Goal: Task Accomplishment & Management: Complete application form

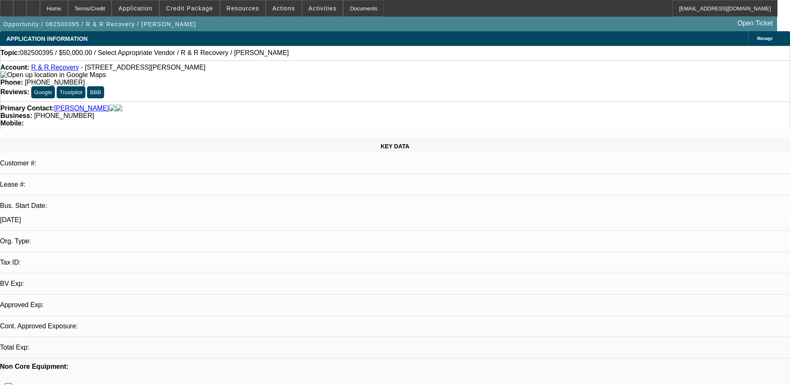
select select "0"
select select "2"
select select "0.1"
select select "1"
select select "2"
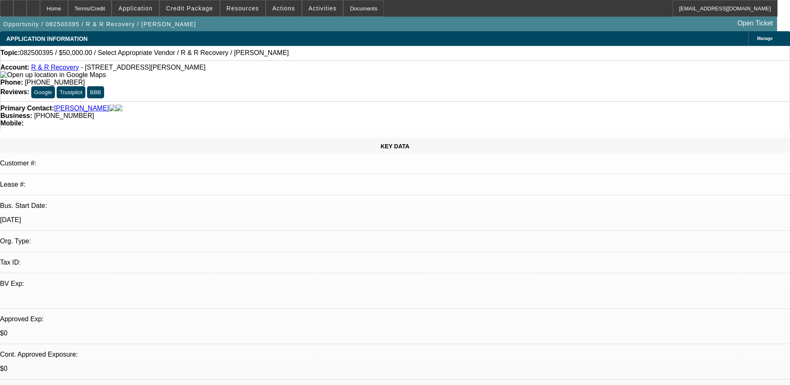
select select "4"
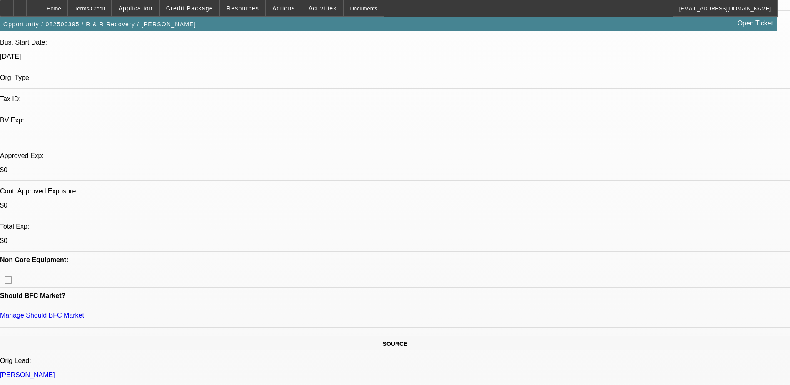
scroll to position [167, 0]
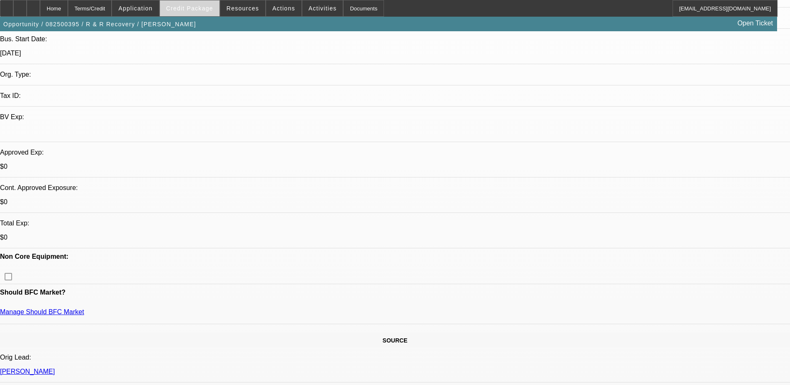
click at [185, 8] on span "Credit Package" at bounding box center [189, 8] width 47 height 7
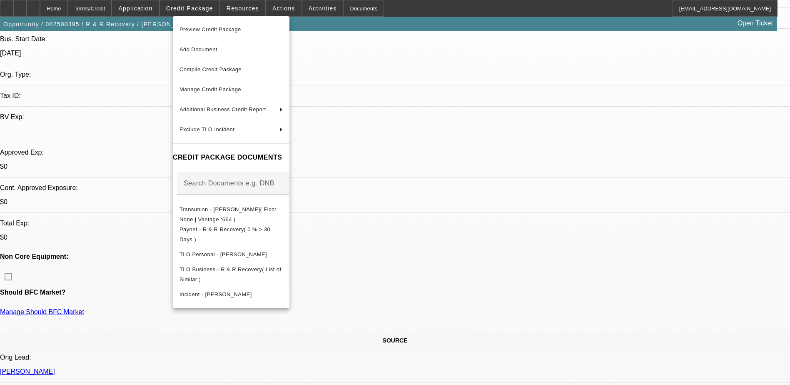
click at [155, 10] on div at bounding box center [395, 192] width 790 height 385
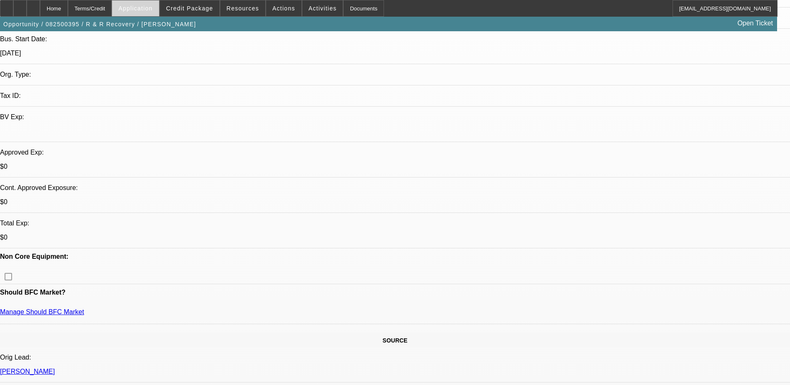
click at [152, 6] on span "Application" at bounding box center [135, 8] width 34 height 7
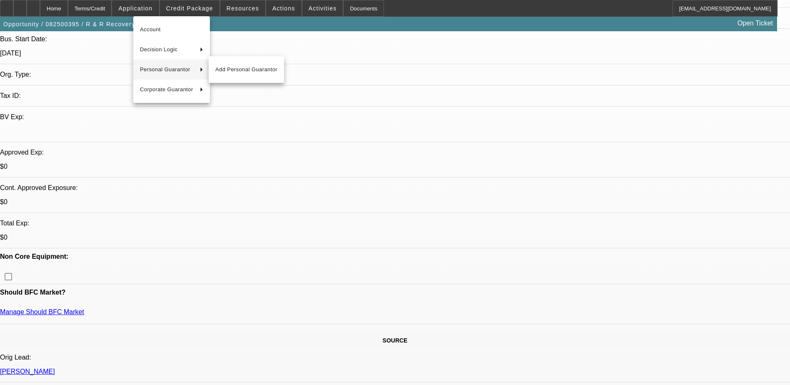
click at [169, 68] on span "Personal Guarantor" at bounding box center [166, 70] width 53 height 10
click at [235, 67] on span "Robert Ford" at bounding box center [246, 70] width 62 height 10
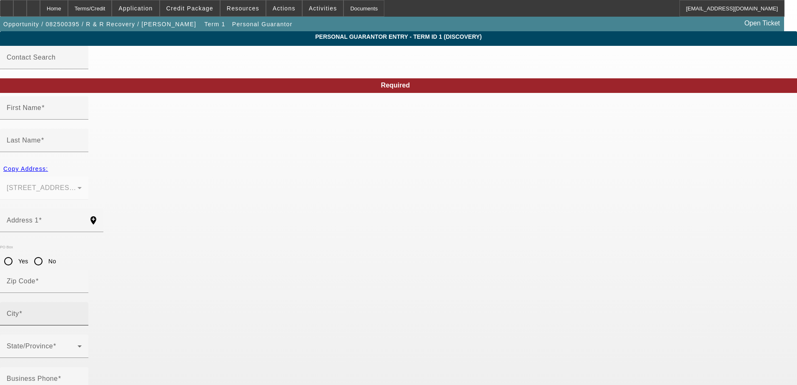
type input "Robert"
type input "Ford"
type input "308 S Sebastian"
radio input "true"
type input "72390"
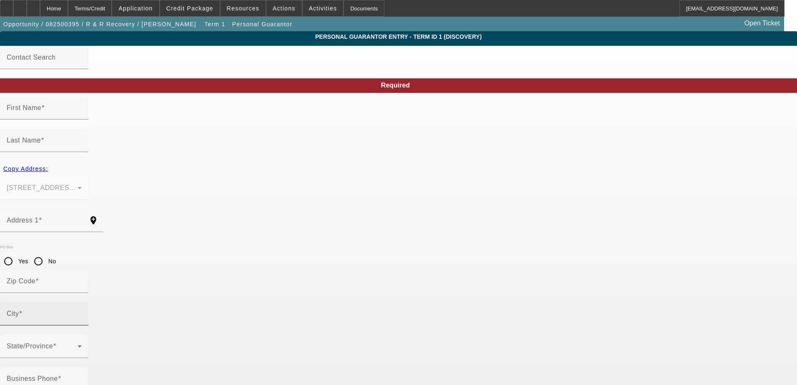
type input "West Helena"
type input "(870) 572-5974"
type input "100"
type input "rfordauto@yahoo.com"
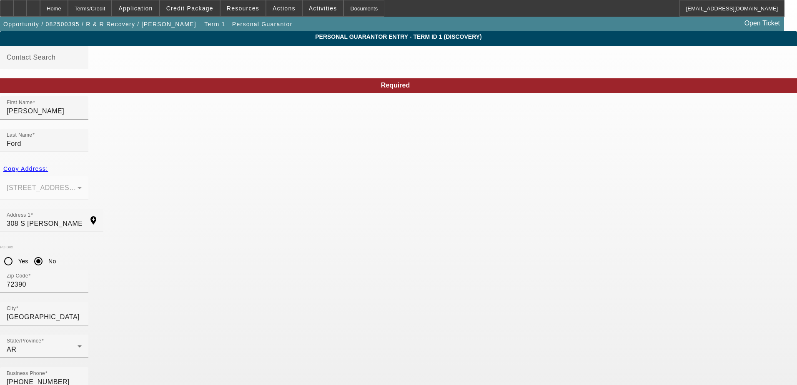
type input "431-13-6482"
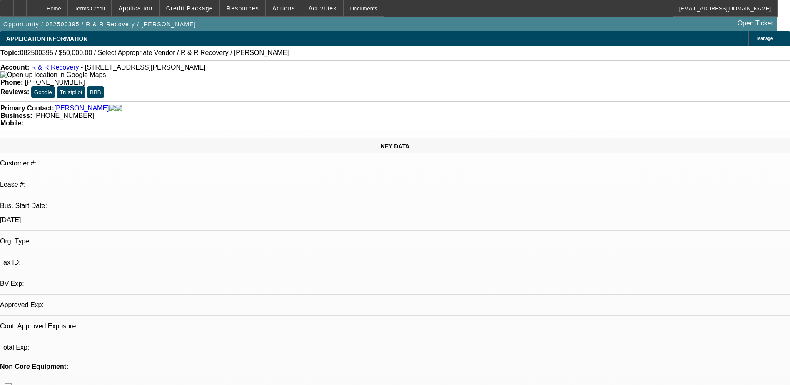
select select "0"
select select "2"
select select "0.1"
select select "4"
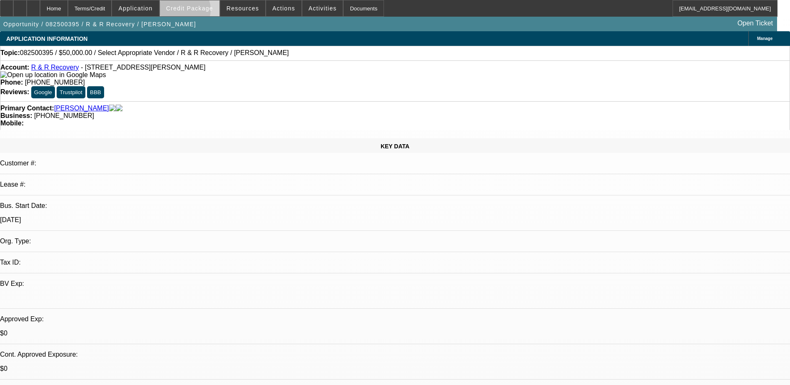
click at [197, 12] on span at bounding box center [190, 8] width 60 height 20
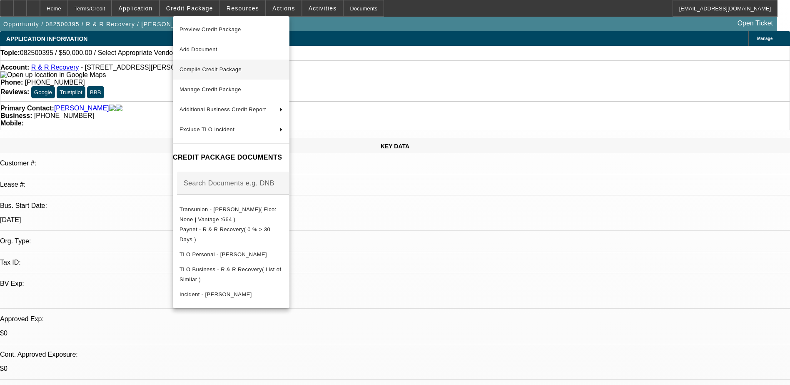
click at [230, 69] on span "Compile Credit Package" at bounding box center [211, 69] width 62 height 6
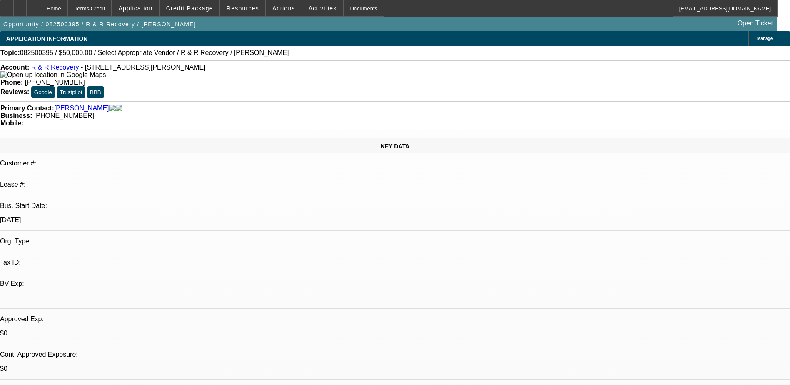
select select "0"
select select "2"
select select "0.1"
select select "4"
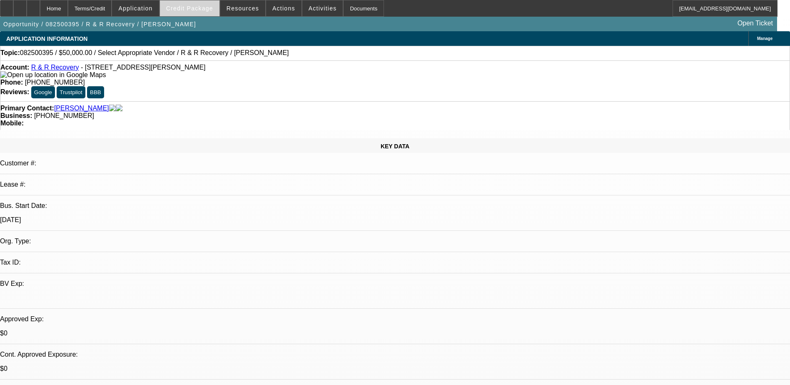
click at [202, 7] on span "Credit Package" at bounding box center [189, 8] width 47 height 7
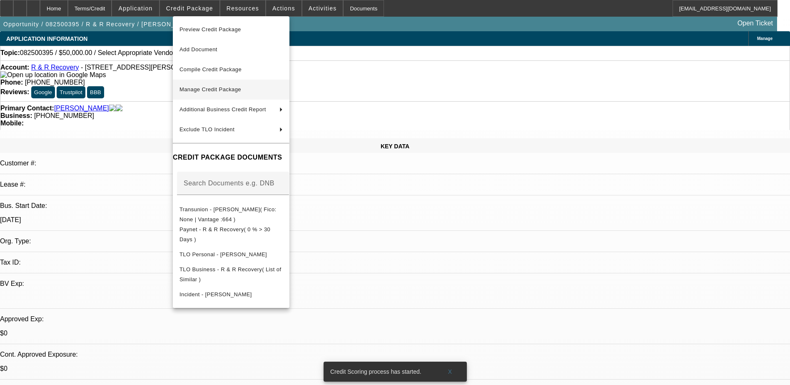
click at [283, 86] on span "Manage Credit Package" at bounding box center [231, 90] width 103 height 10
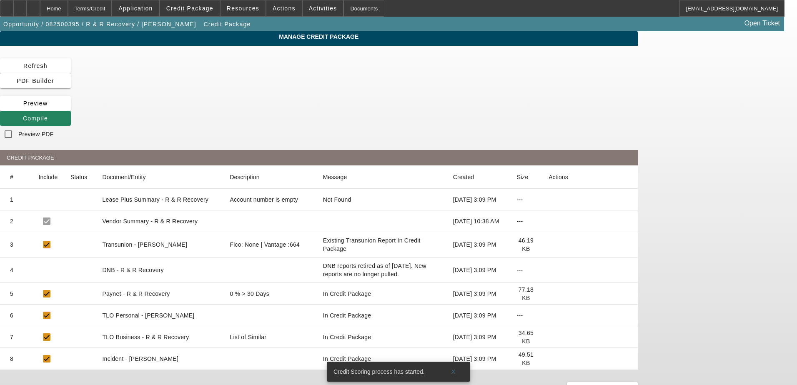
click at [548, 245] on icon at bounding box center [548, 245] width 0 height 0
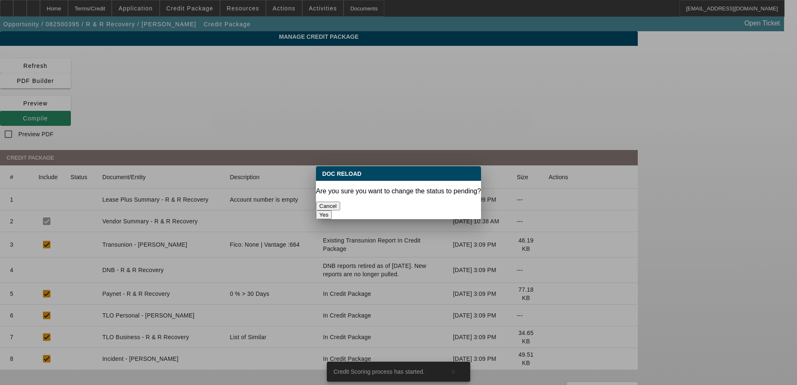
click at [332, 210] on button "Yes" at bounding box center [324, 214] width 16 height 9
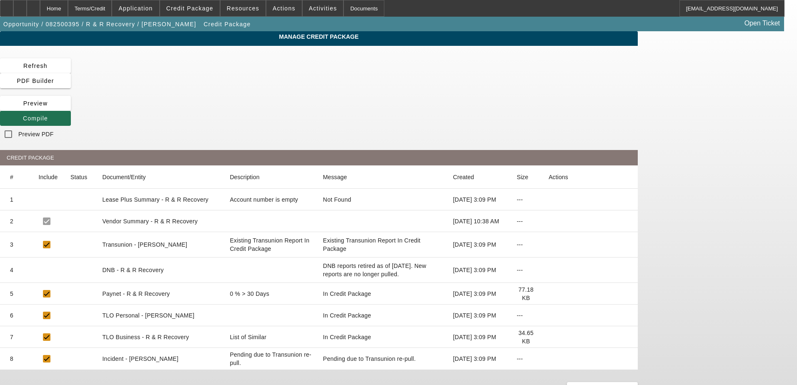
click at [48, 115] on span "Compile" at bounding box center [35, 118] width 25 height 7
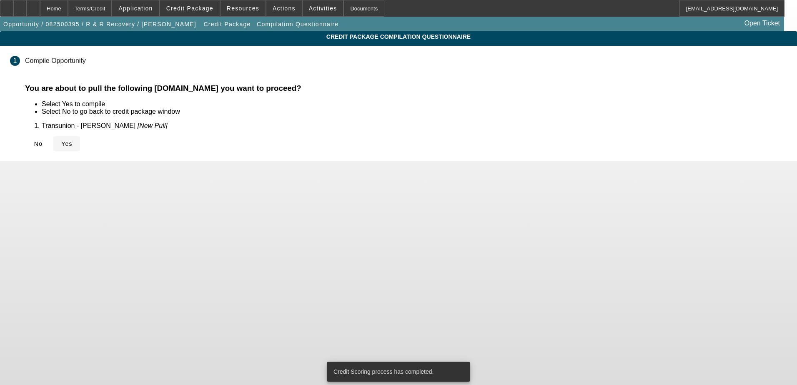
click at [72, 143] on span "Yes" at bounding box center [66, 143] width 11 height 7
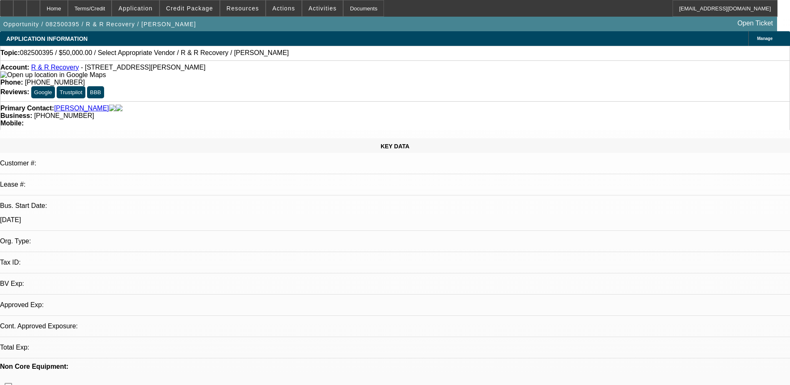
select select "0"
select select "2"
select select "0.1"
select select "4"
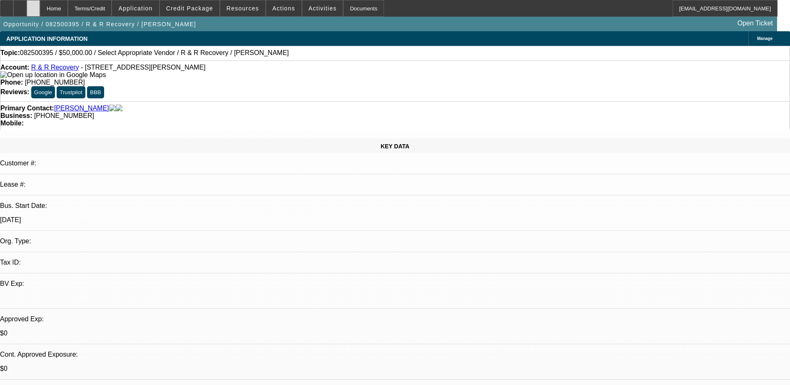
click at [40, 7] on div at bounding box center [33, 8] width 13 height 17
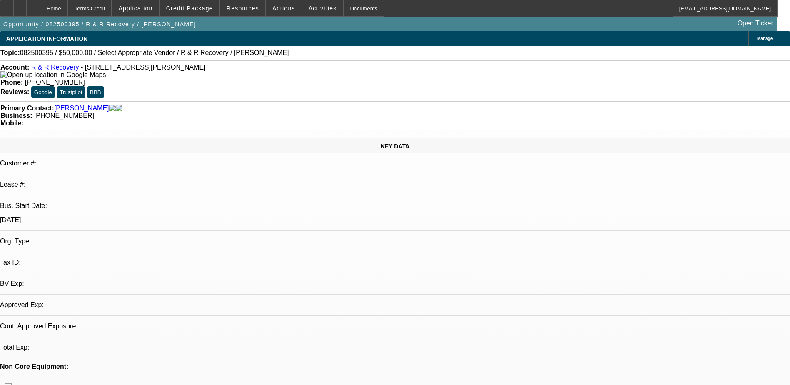
select select "0"
select select "2"
select select "0.1"
select select "4"
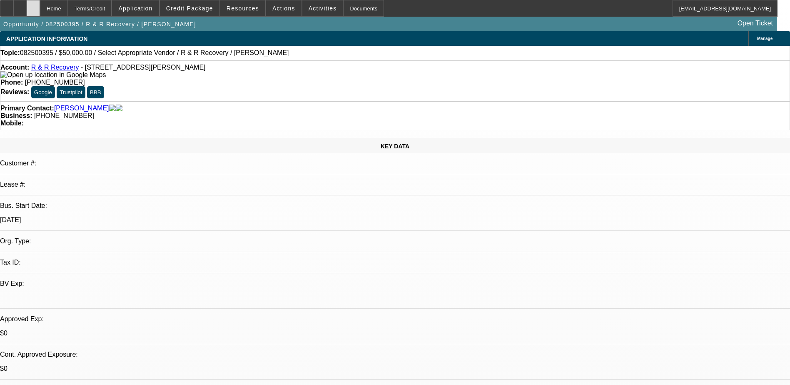
click at [33, 5] on icon at bounding box center [33, 5] width 0 height 0
select select "0"
select select "2"
select select "0.1"
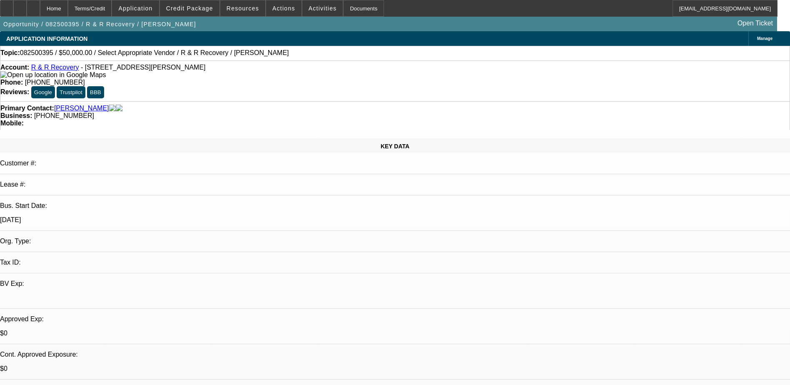
select select "4"
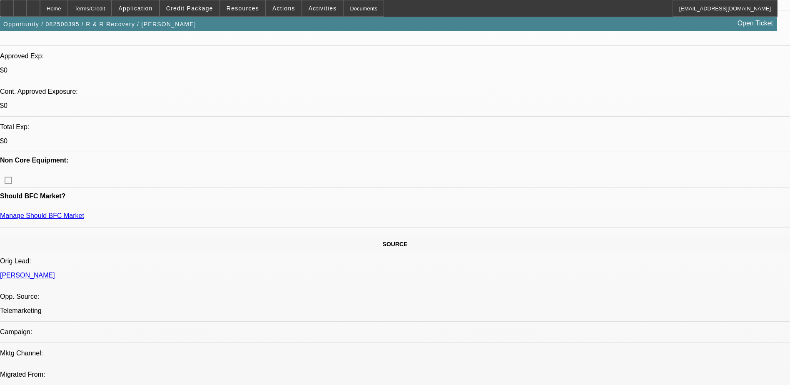
scroll to position [42, 0]
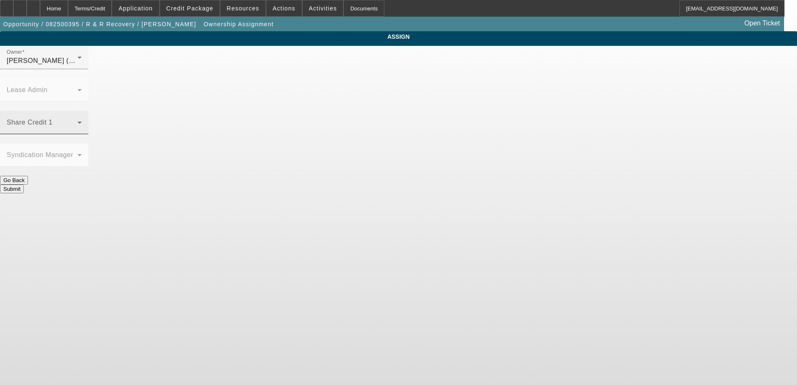
click at [77, 121] on span at bounding box center [42, 126] width 71 height 10
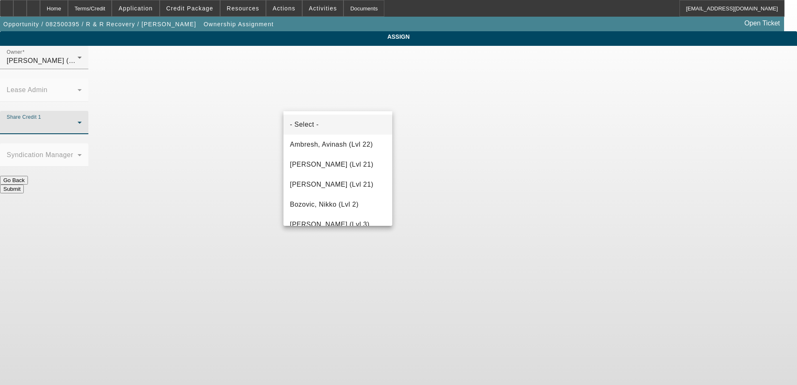
scroll to position [269, 0]
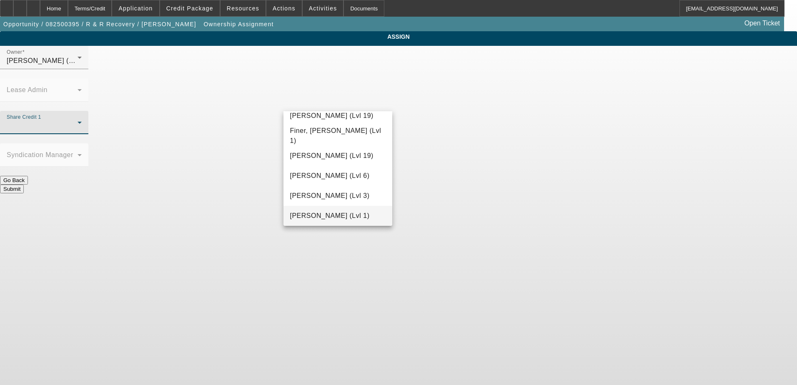
click at [335, 104] on div at bounding box center [398, 192] width 797 height 385
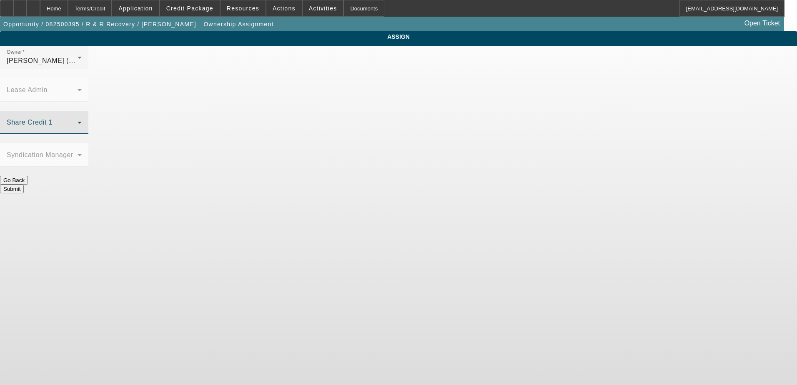
click at [77, 121] on span at bounding box center [42, 126] width 71 height 10
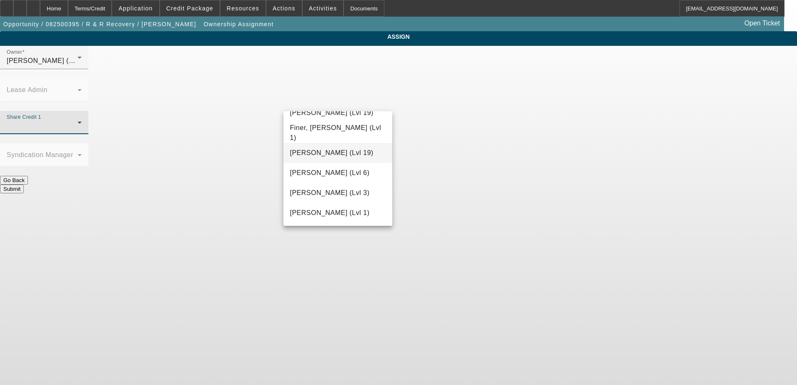
scroll to position [292, 0]
click at [324, 189] on span "Fredericks, Jack (Lvl 1)" at bounding box center [330, 193] width 80 height 10
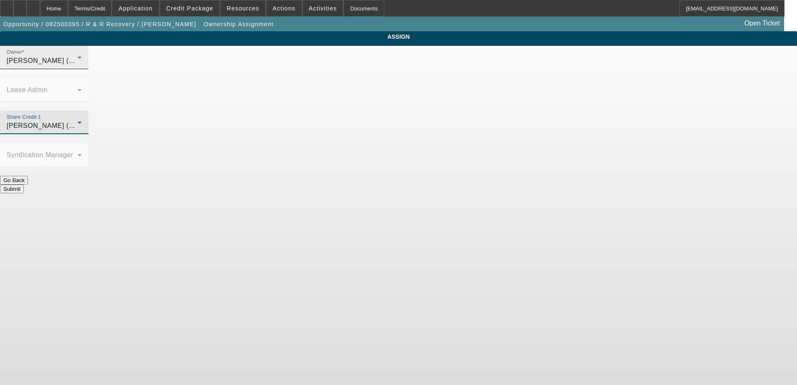
click at [77, 66] on div "Fredericks, Jack (Lvl 1)" at bounding box center [42, 61] width 71 height 10
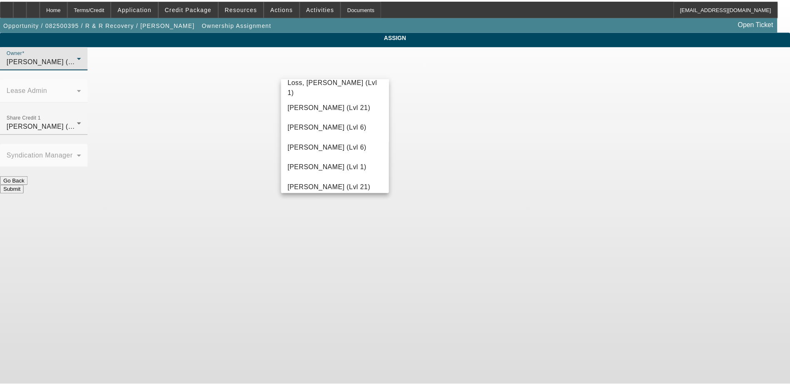
scroll to position [685, 0]
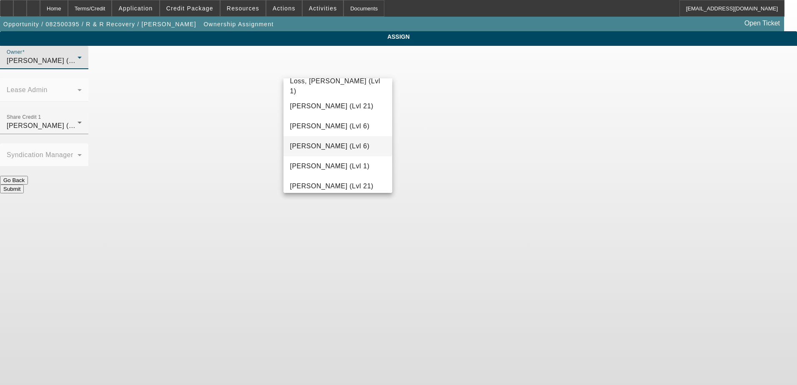
click at [325, 143] on span "Martell, Heath (Lvl 6)" at bounding box center [330, 146] width 80 height 10
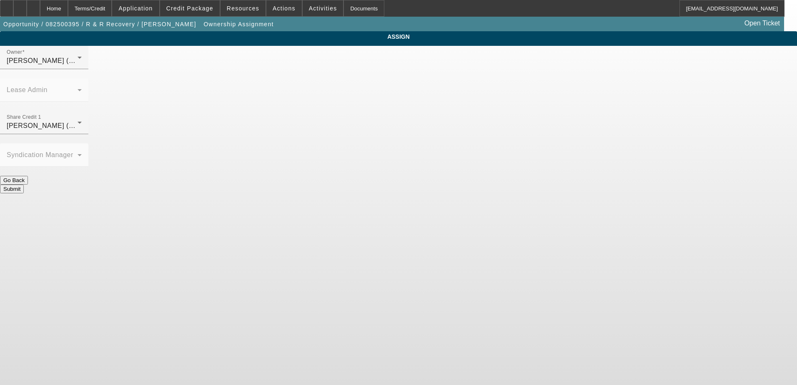
click at [24, 185] on button "Submit" at bounding box center [12, 189] width 24 height 9
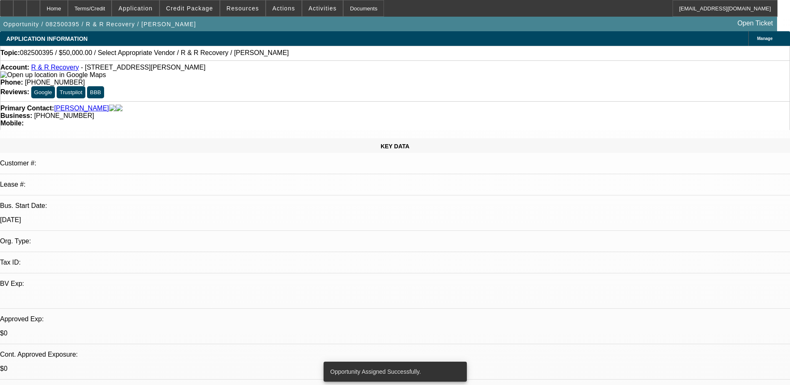
select select "0"
select select "2"
select select "0.1"
select select "4"
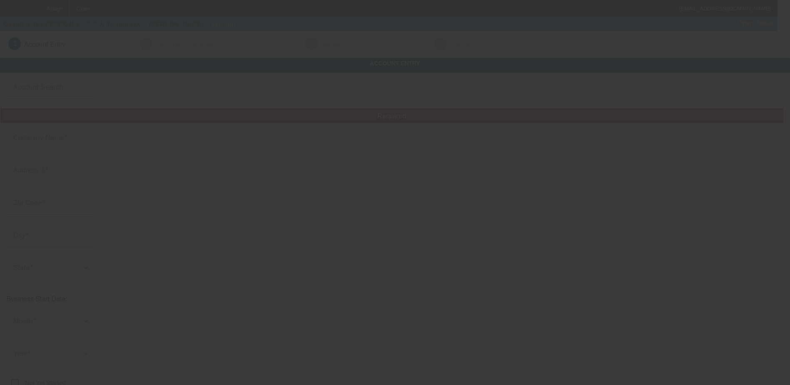
type input "B & W Towing LLC"
type input "[STREET_ADDRESS]"
type input "14870"
type input "Painted Post"
type input "(607) 377-5421"
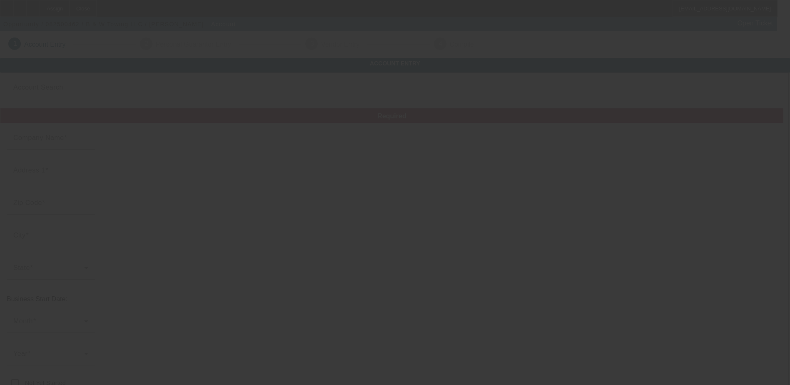
type input "bwtowing@icloud.com"
type input "46-3928828"
type input "https://Bandwtowingllc.Com"
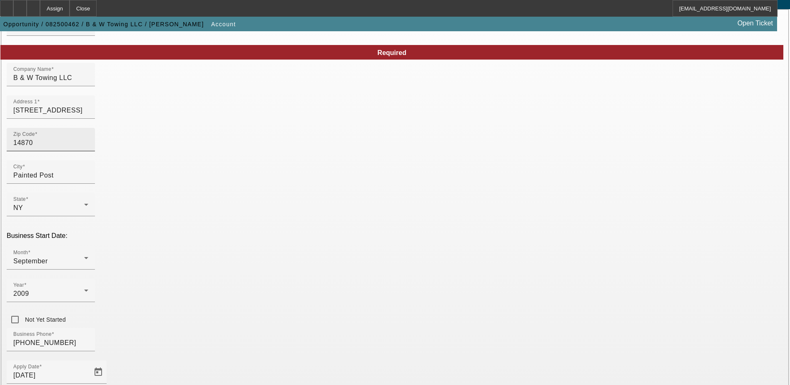
scroll to position [57, 0]
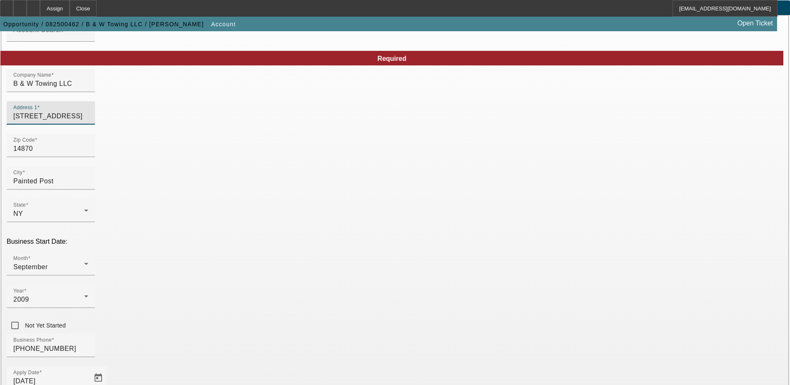
drag, startPoint x: 219, startPoint y: 132, endPoint x: 124, endPoint y: 131, distance: 95.4
paste input "357 US 49"
type input "357 US 49"
click at [88, 157] on div "Zip Code 14870" at bounding box center [50, 145] width 75 height 23
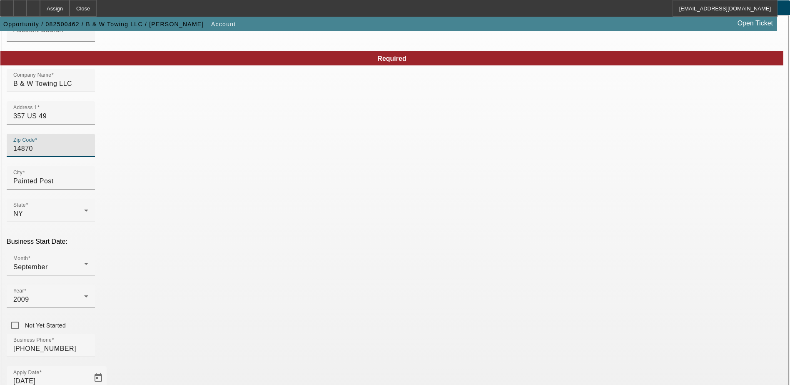
drag, startPoint x: 200, startPoint y: 166, endPoint x: 77, endPoint y: 158, distance: 123.2
paste input "39428"
type input "39428"
type input "Covington"
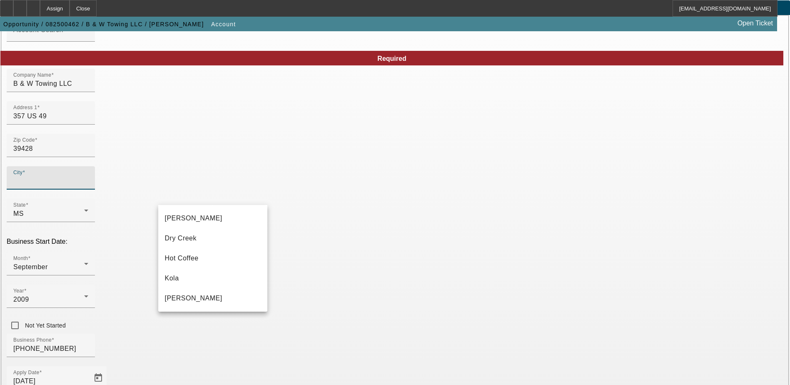
drag, startPoint x: 199, startPoint y: 217, endPoint x: 218, endPoint y: 215, distance: 18.9
click at [199, 218] on mat-option "Collins" at bounding box center [212, 218] width 109 height 20
type input "Collins"
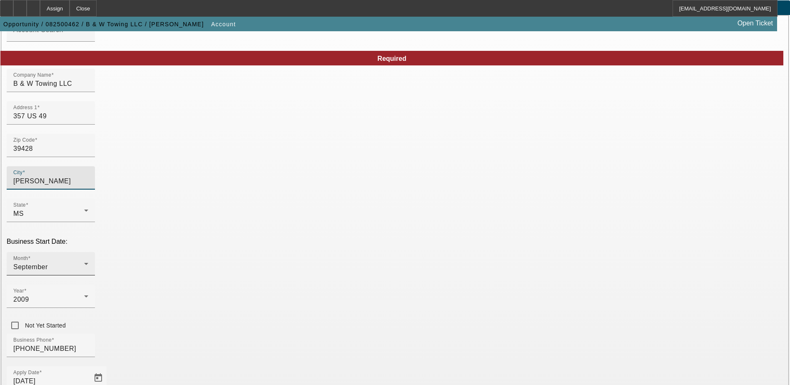
click at [84, 262] on div "September" at bounding box center [48, 267] width 71 height 10
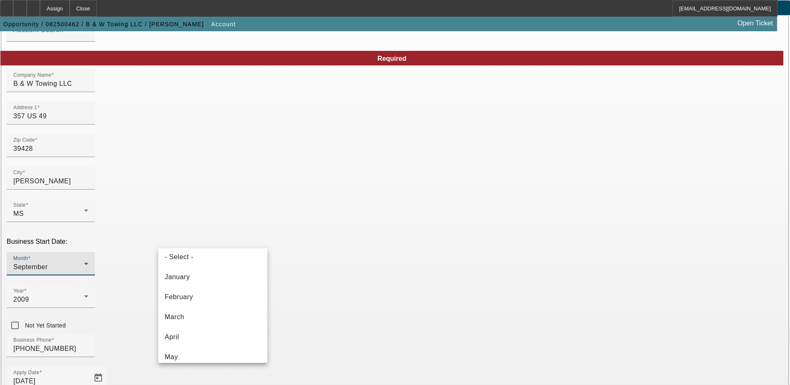
scroll to position [0, 0]
click at [210, 300] on mat-option "February" at bounding box center [212, 302] width 109 height 20
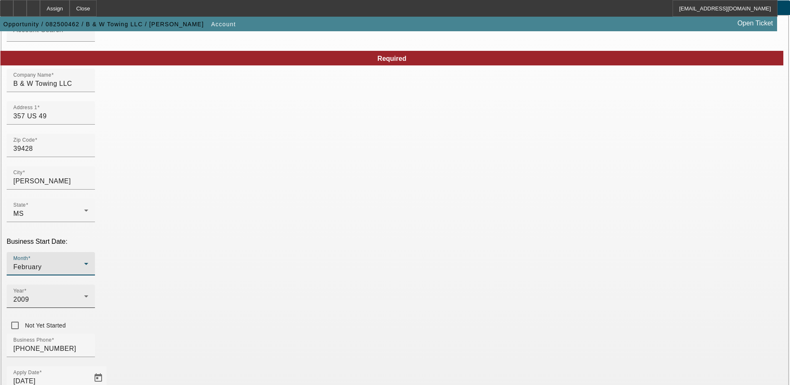
click at [84, 295] on div "2009" at bounding box center [48, 300] width 71 height 10
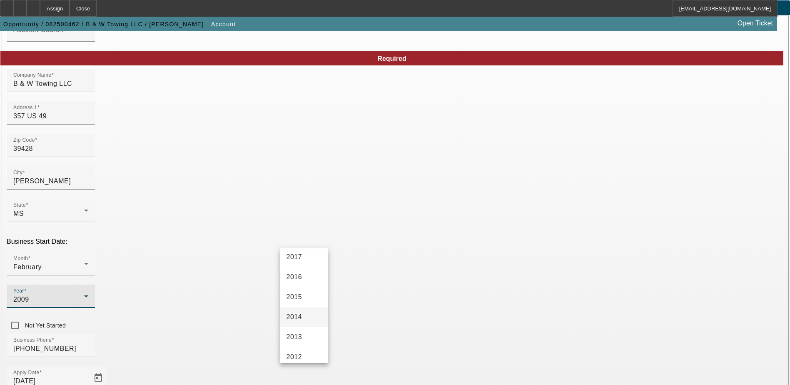
scroll to position [205, 0]
click at [305, 297] on mat-option "2016" at bounding box center [304, 296] width 48 height 20
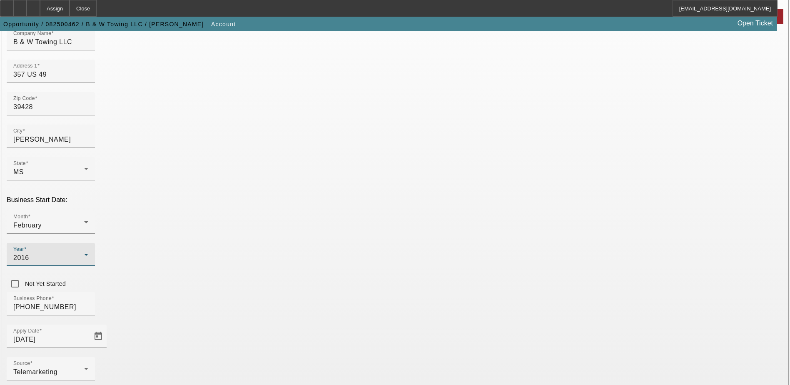
scroll to position [141, 0]
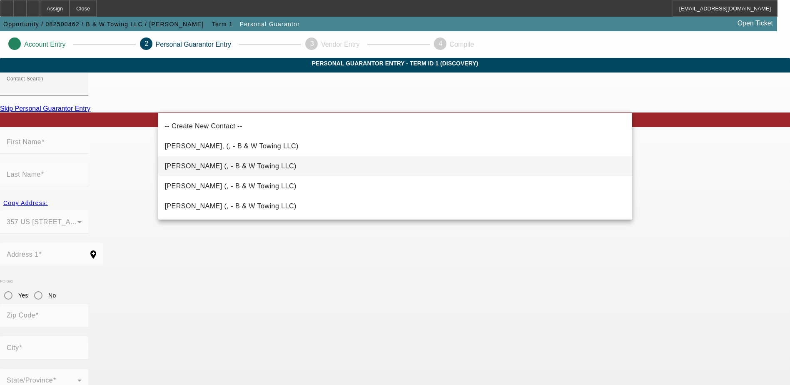
click at [248, 163] on span "Charles, Dm (, - B & W Towing LLC)" at bounding box center [231, 165] width 132 height 7
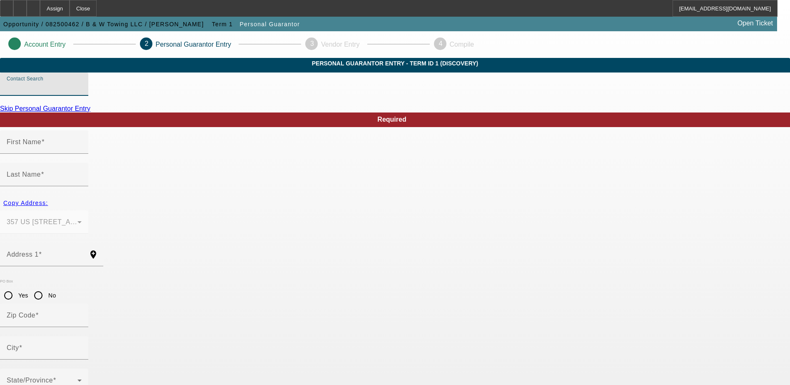
type input "Charles, Dm (, - B & W Towing LLC)"
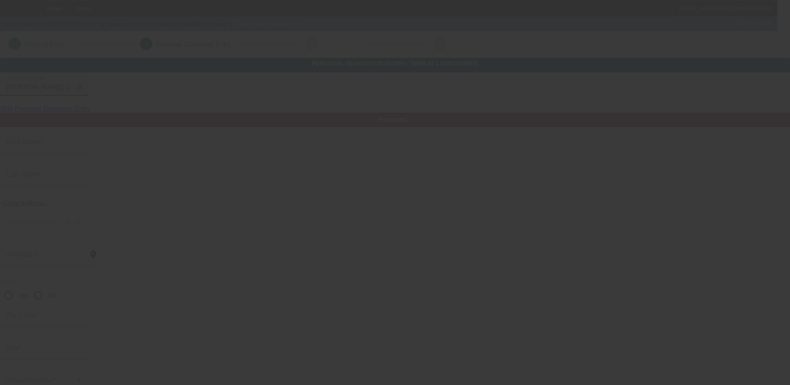
type input "Dm"
type input "Charles"
radio input "true"
type input "(601) 765-7400"
type input "bwtowing@icloud.com"
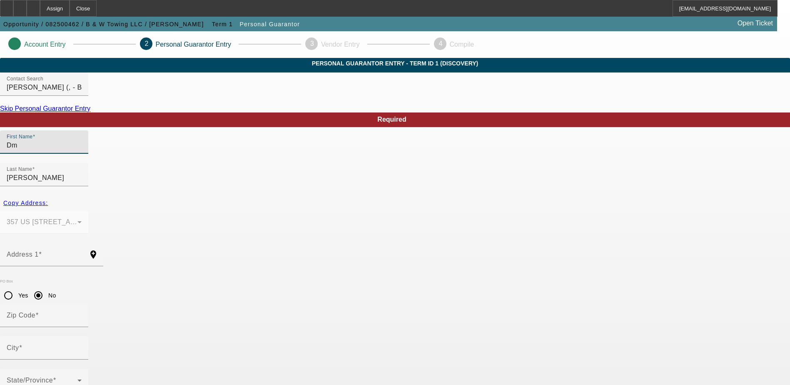
drag, startPoint x: 198, startPoint y: 169, endPoint x: 143, endPoint y: 166, distance: 54.7
type input "Charles"
click at [82, 173] on input "Charles" at bounding box center [44, 178] width 75 height 10
type input "C"
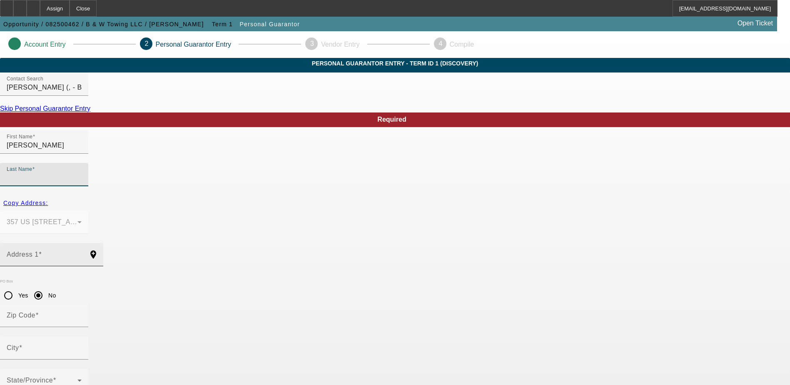
click at [82, 253] on input "Address 1" at bounding box center [44, 258] width 75 height 10
click at [41, 171] on mat-label "Last Name" at bounding box center [24, 174] width 34 height 7
click at [82, 173] on input "Last Name" at bounding box center [44, 178] width 75 height 10
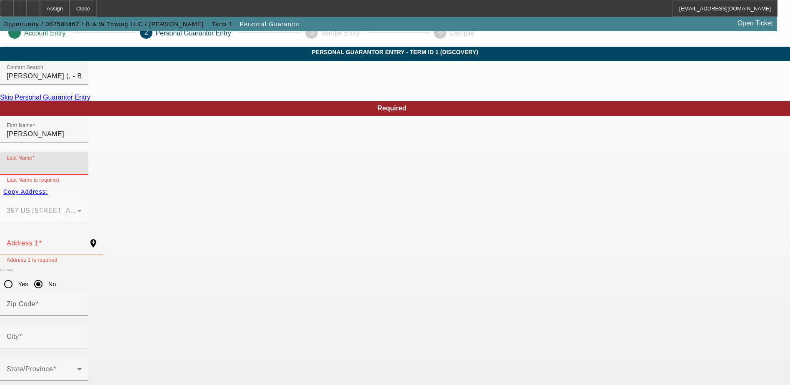
scroll to position [22, 0]
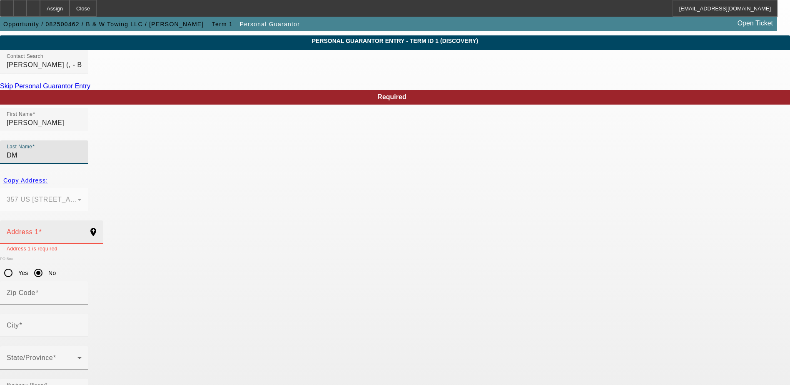
type input "DM"
click at [82, 220] on div "Address 1" at bounding box center [44, 231] width 75 height 23
click at [48, 177] on span "Copy Address:" at bounding box center [25, 180] width 45 height 7
type input "357 US 49"
radio input "false"
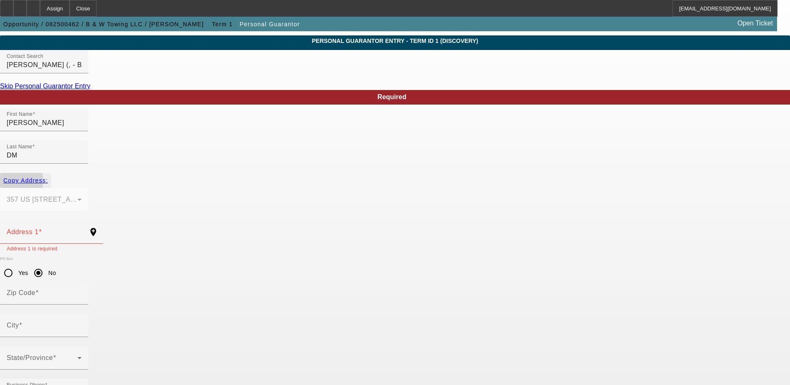
type input "39428"
type input "Collins"
type input "587-33-8333"
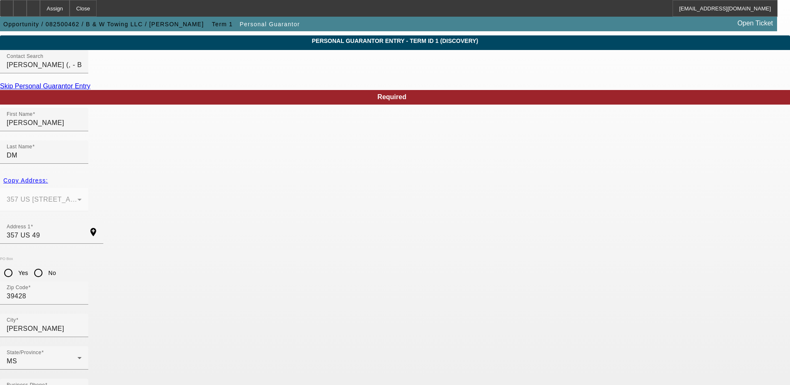
type input "100"
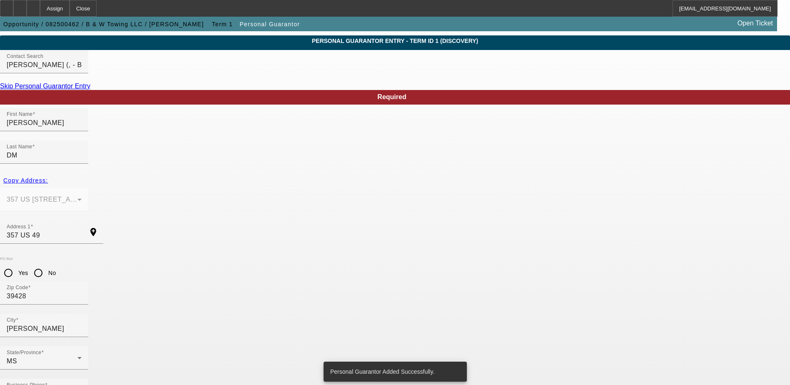
scroll to position [0, 0]
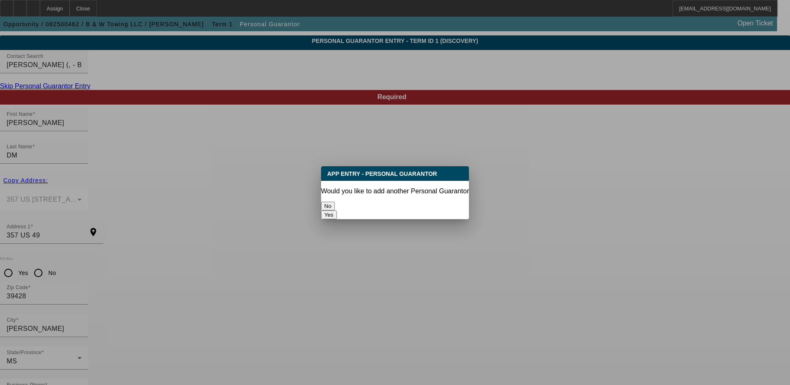
click at [335, 202] on button "No" at bounding box center [328, 206] width 14 height 9
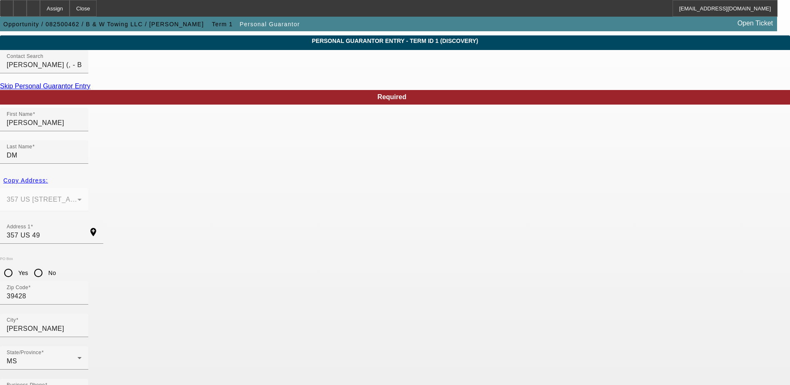
scroll to position [22, 0]
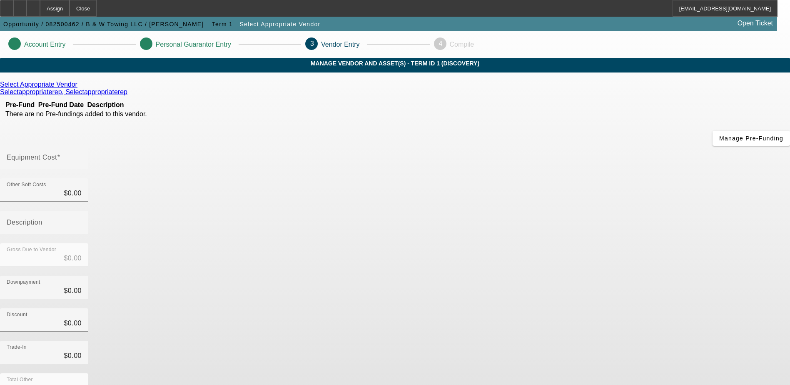
click at [80, 88] on icon at bounding box center [80, 84] width 0 height 7
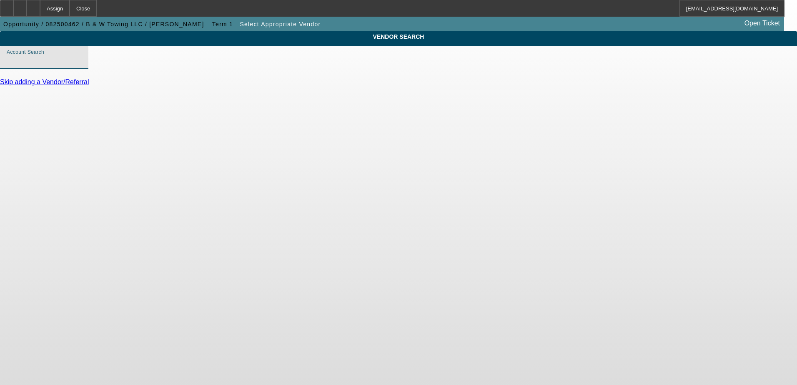
click at [82, 66] on input "Account Search" at bounding box center [44, 61] width 75 height 10
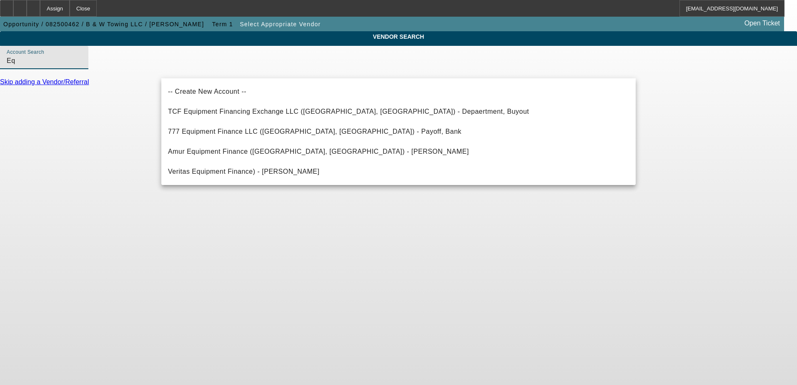
type input "E"
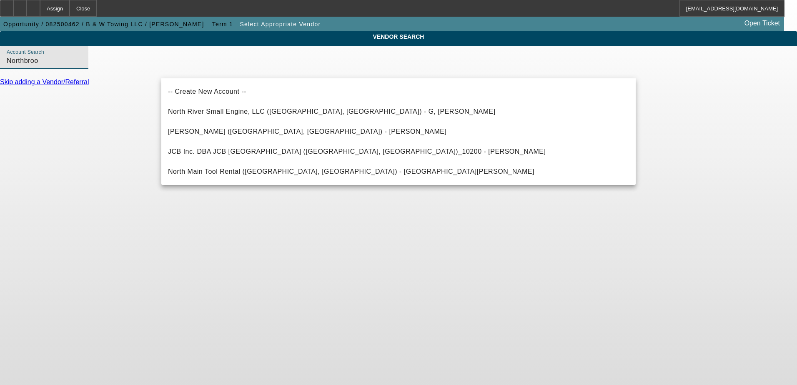
type input "Northbrook"
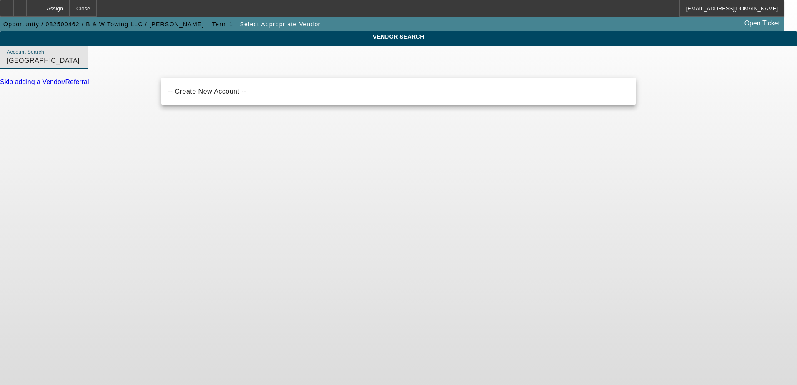
drag, startPoint x: 202, startPoint y: 72, endPoint x: 144, endPoint y: 65, distance: 57.9
click at [144, 65] on div "VENDOR SEARCH Account Search Northbrook Skip adding a Vendor/Referral" at bounding box center [398, 62] width 797 height 62
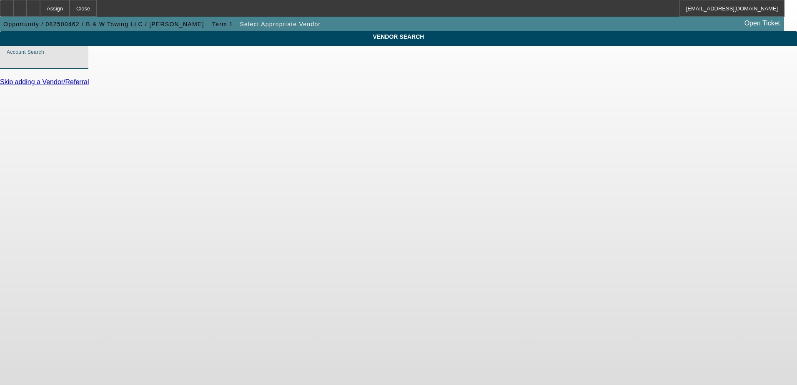
click at [82, 66] on input "Account Search" at bounding box center [44, 61] width 75 height 10
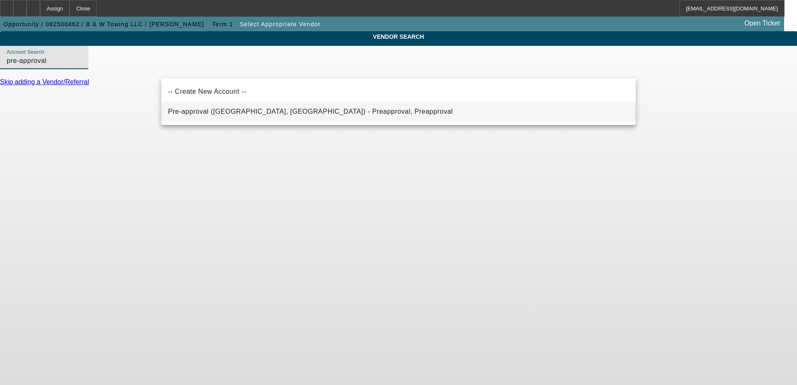
click at [251, 112] on span "Pre-approval (Northbrook, IL) - Preapproval, Preapproval" at bounding box center [310, 111] width 285 height 7
type input "Pre-approval (Northbrook, IL) - Preapproval, Preapproval"
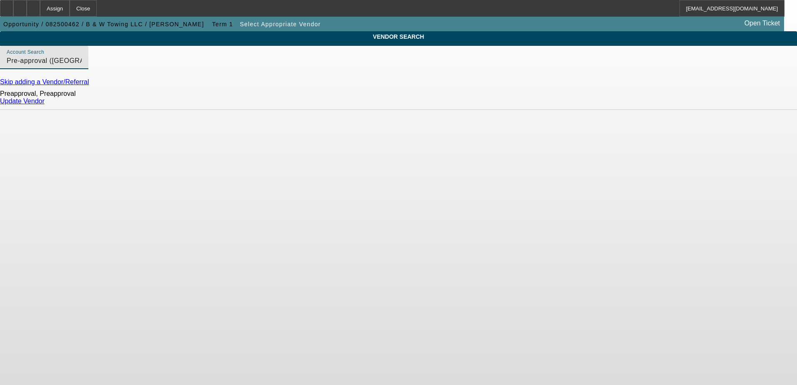
click at [45, 105] on link "Update Vendor" at bounding box center [22, 100] width 45 height 7
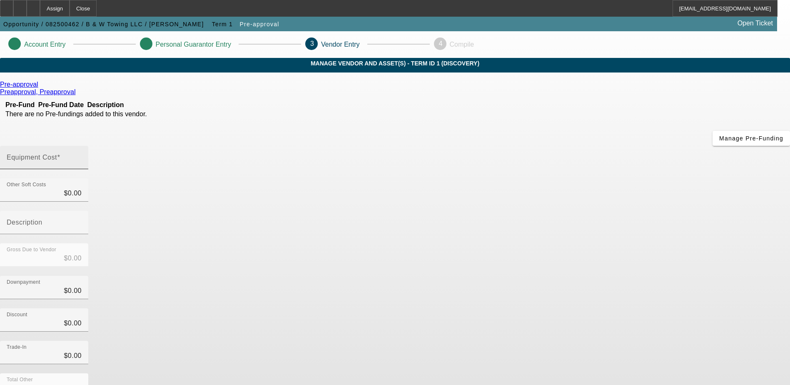
click at [82, 156] on input "Equipment Cost" at bounding box center [44, 161] width 75 height 10
type input "3"
type input "$3.00"
type input "35"
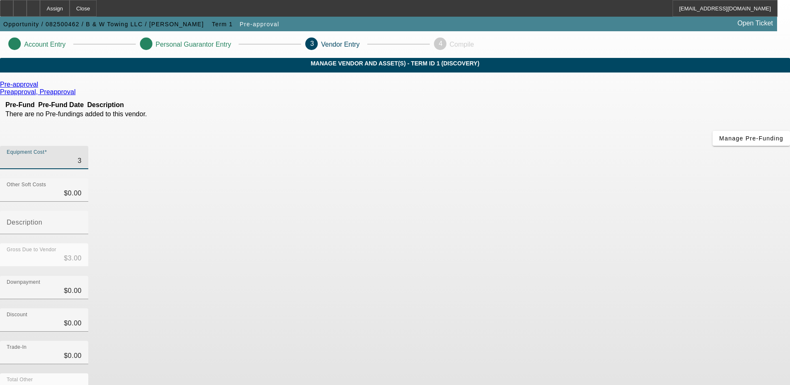
type input "$35.00"
type input "350"
type input "$350.00"
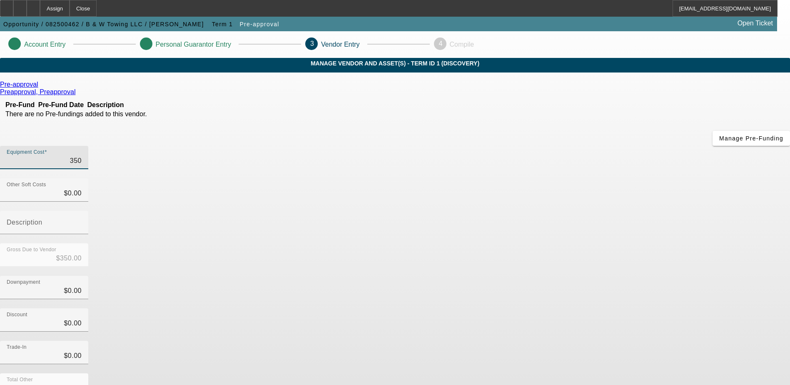
type input "3500"
type input "$3,500.00"
type input "35000"
type input "$35,000.00"
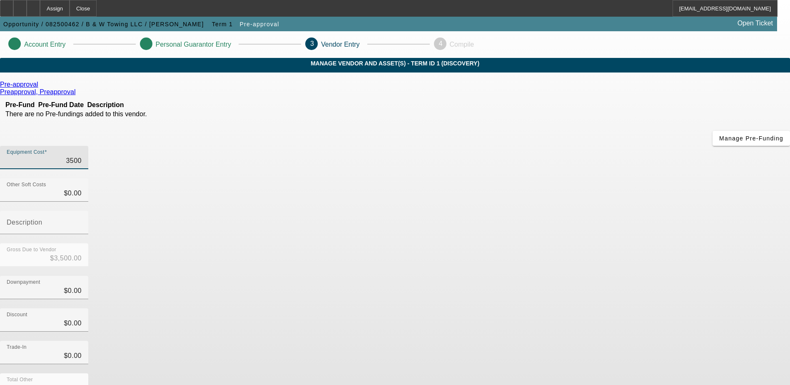
type input "$35,000.00"
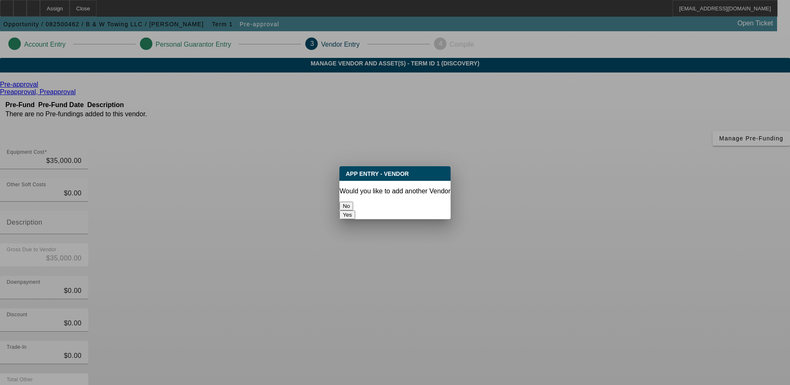
click at [353, 202] on button "No" at bounding box center [347, 206] width 14 height 9
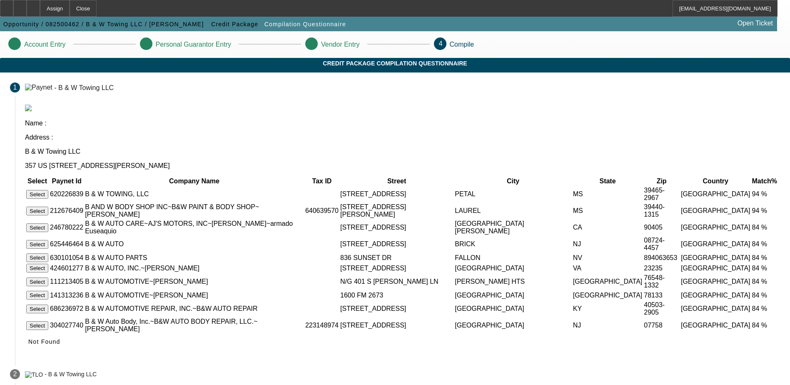
click at [48, 190] on button "Select" at bounding box center [37, 194] width 22 height 9
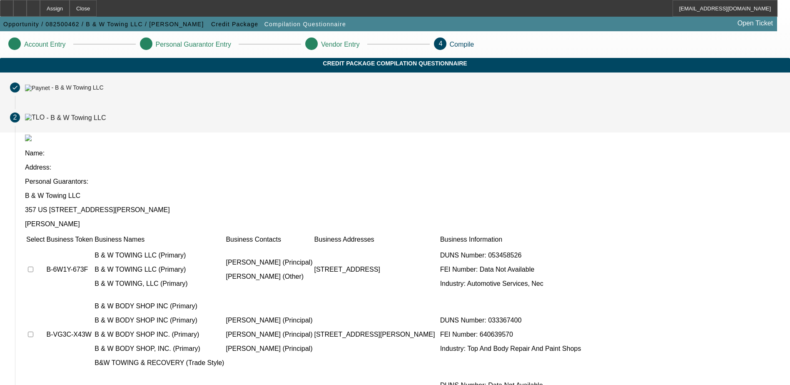
click at [103, 91] on div "- B & W Towing LLC" at bounding box center [77, 88] width 52 height 7
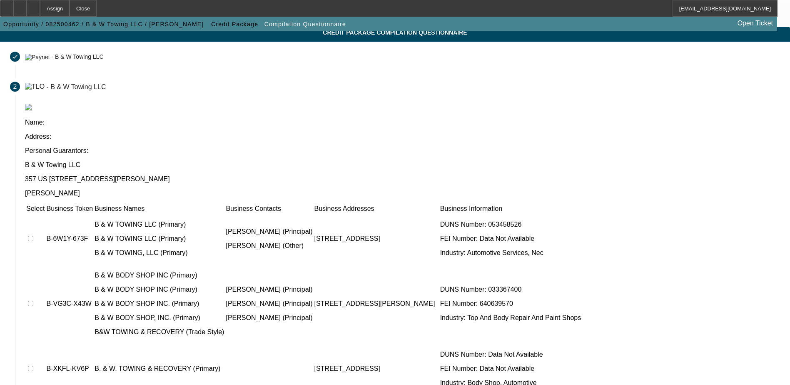
scroll to position [76, 0]
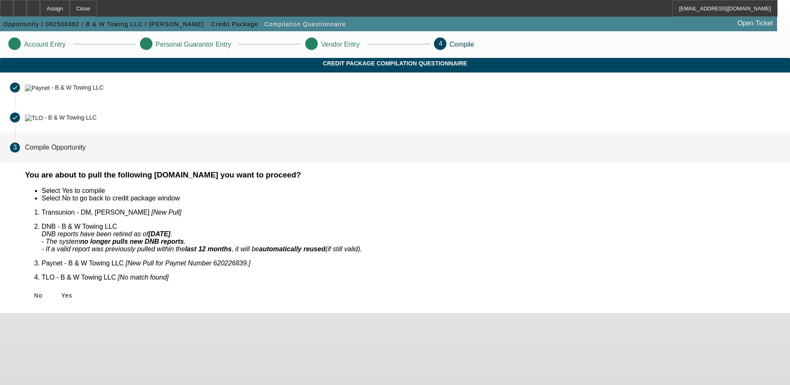
scroll to position [0, 0]
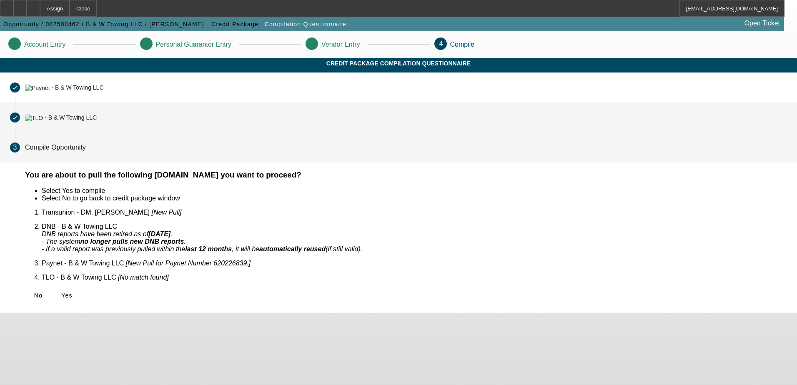
click at [97, 120] on div "- B & W Towing LLC" at bounding box center [61, 117] width 72 height 7
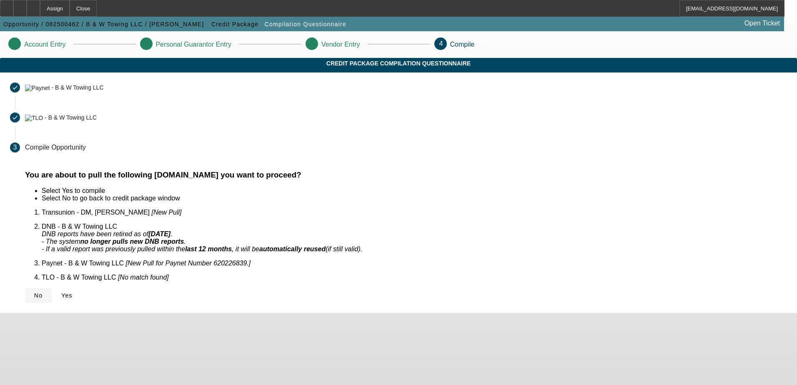
click at [42, 292] on span "No" at bounding box center [38, 295] width 8 height 7
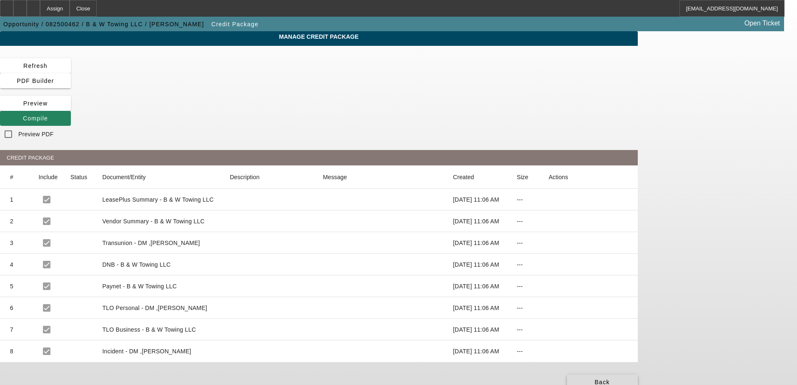
click at [637, 372] on span at bounding box center [602, 382] width 71 height 20
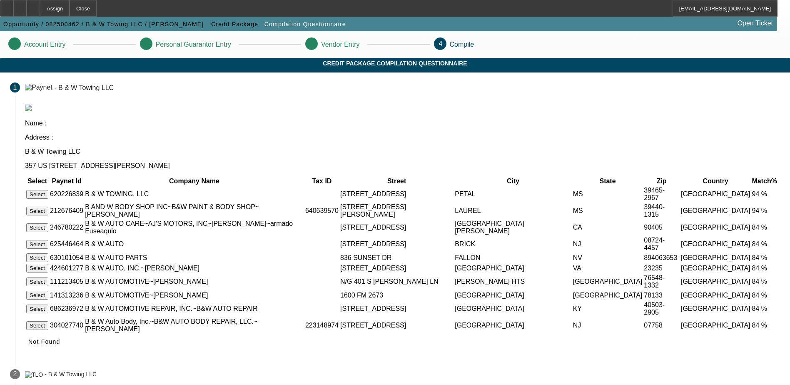
click at [48, 190] on button "Select" at bounding box center [37, 194] width 22 height 9
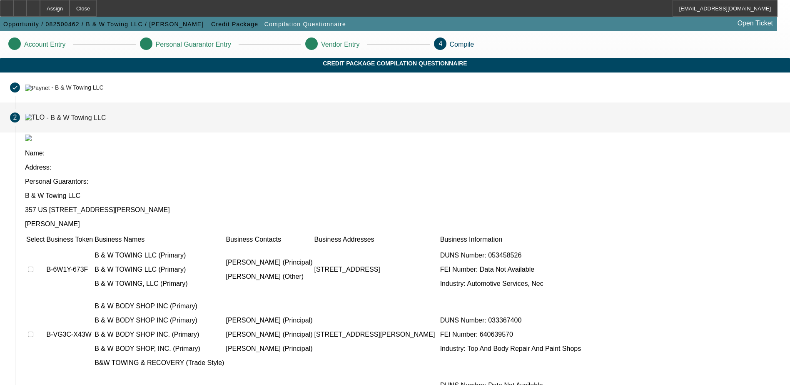
scroll to position [2, 0]
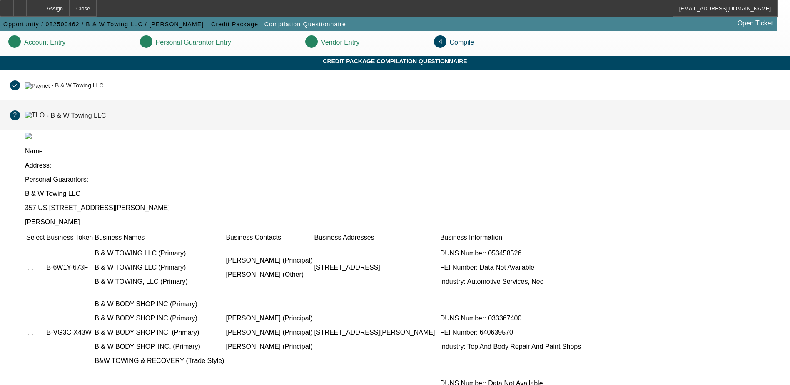
click at [33, 265] on input "checkbox" at bounding box center [30, 267] width 5 height 5
checkbox input "true"
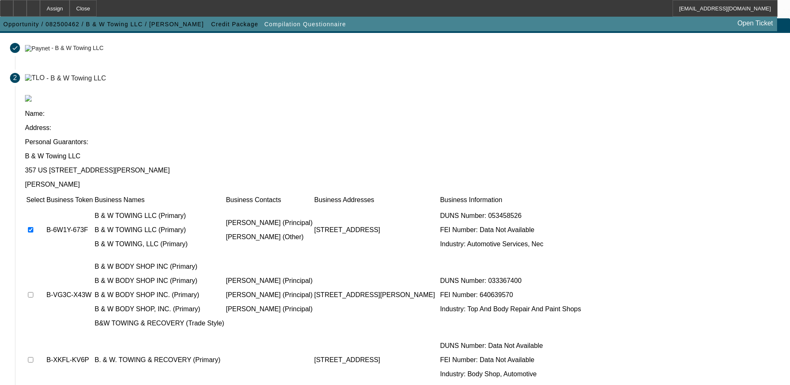
scroll to position [76, 0]
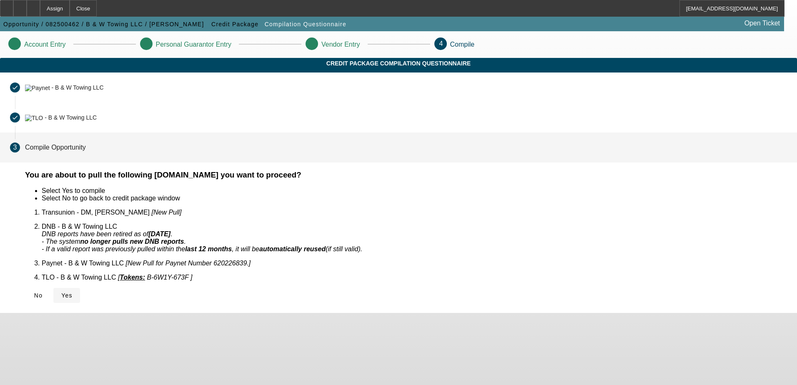
click at [72, 292] on span "Yes" at bounding box center [66, 295] width 11 height 7
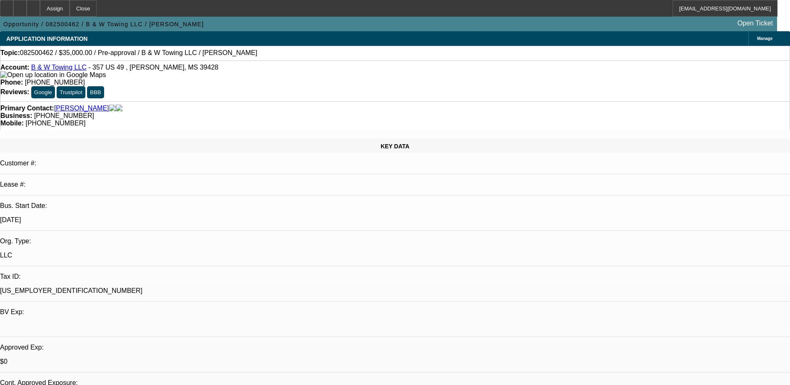
select select "0"
select select "2"
select select "0.1"
select select "1"
select select "2"
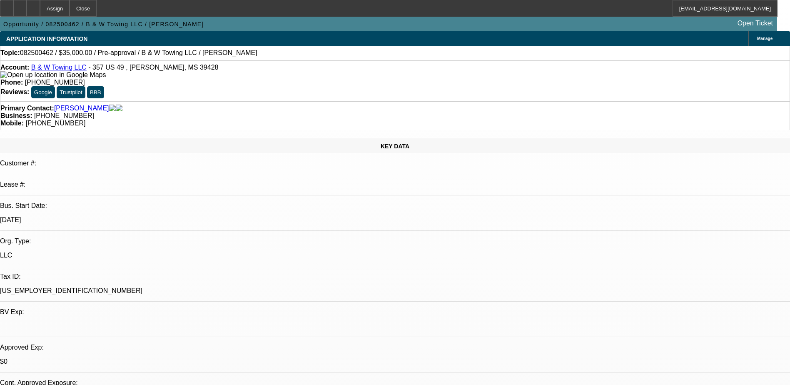
select select "4"
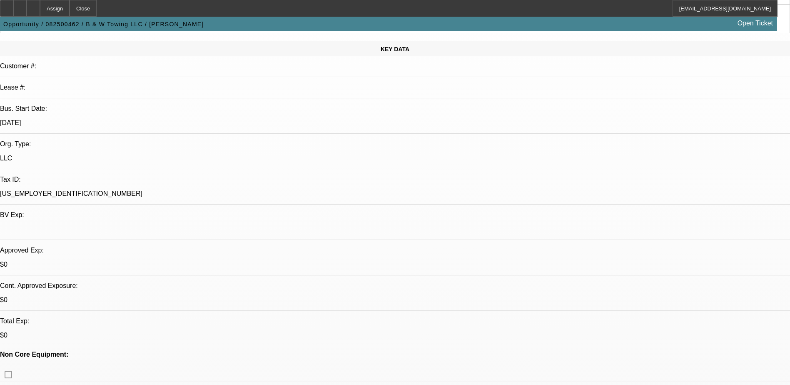
scroll to position [167, 0]
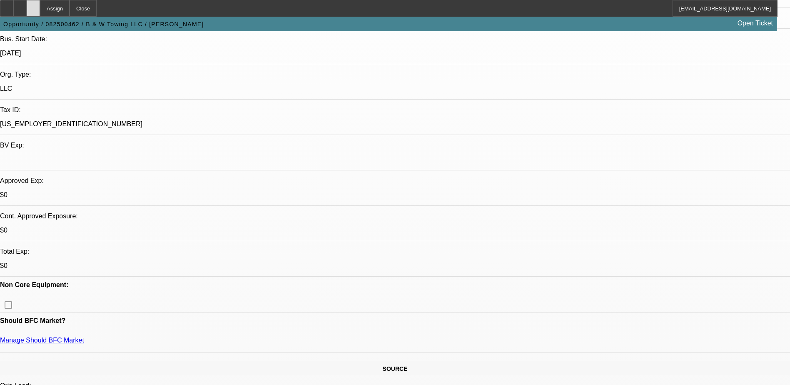
click at [40, 2] on div at bounding box center [33, 8] width 13 height 17
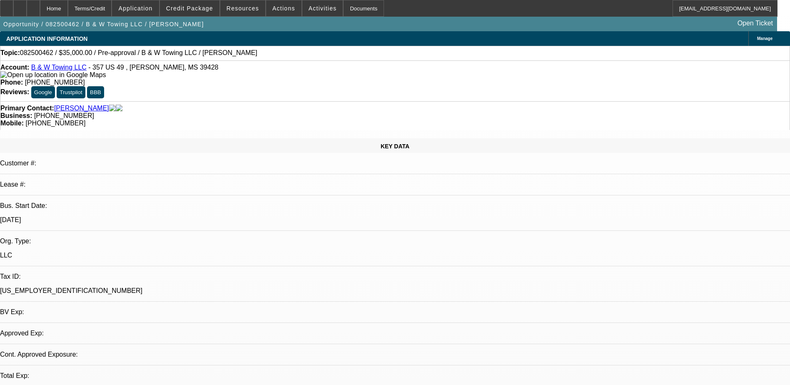
select select "0"
select select "2"
select select "0.1"
select select "1"
select select "2"
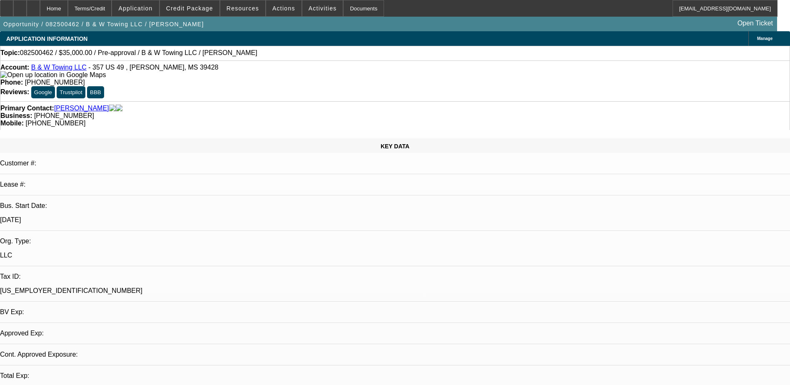
select select "4"
click at [146, 3] on span at bounding box center [135, 8] width 47 height 20
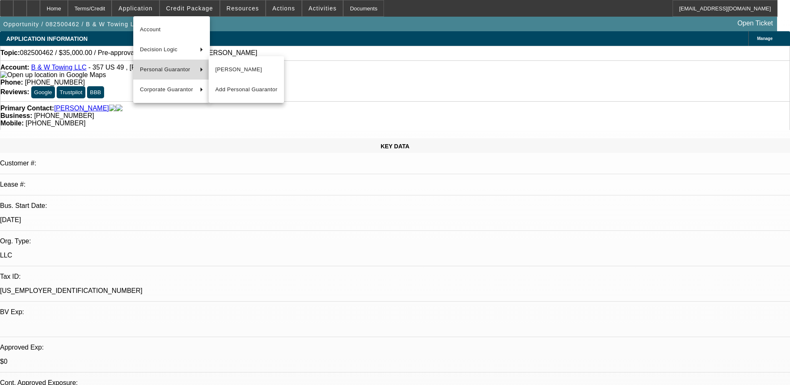
click at [180, 71] on span "Personal Guarantor" at bounding box center [166, 70] width 53 height 10
click at [264, 73] on span "[PERSON_NAME]" at bounding box center [246, 70] width 62 height 10
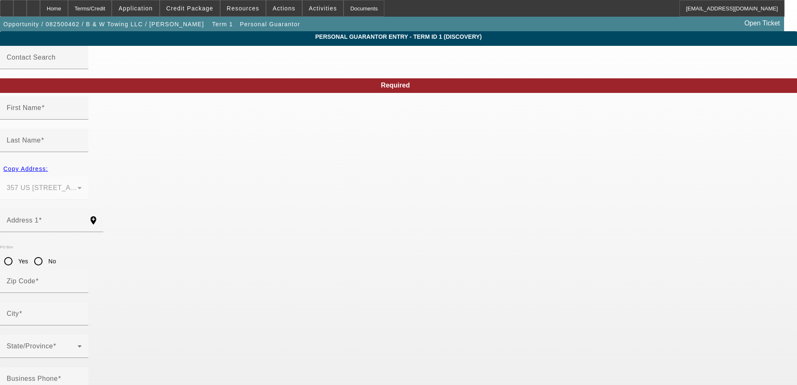
type input "[PERSON_NAME]"
type input "DM"
type input "357 US 49"
radio input "true"
type input "39428"
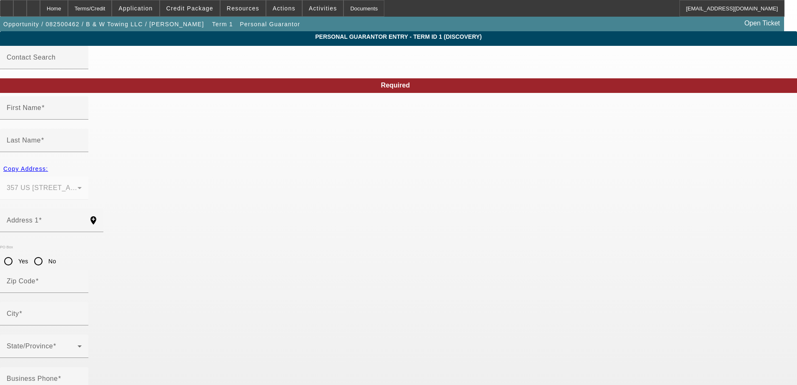
type input "[PERSON_NAME]"
type input "[PHONE_NUMBER]"
type input "100"
type input "587-33-8333"
type input "[EMAIL_ADDRESS][DOMAIN_NAME]"
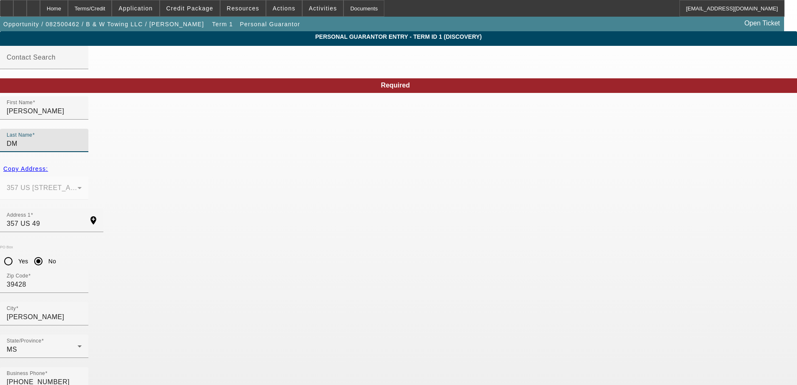
click at [82, 139] on input "DM" at bounding box center [44, 144] width 75 height 10
type input "D"
click at [82, 139] on input "Last Name" at bounding box center [44, 144] width 75 height 10
type input "[PERSON_NAME]"
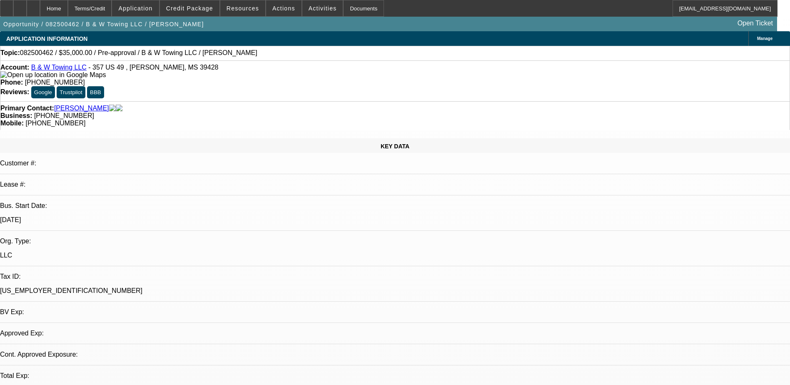
select select "0"
select select "2"
select select "0.1"
select select "4"
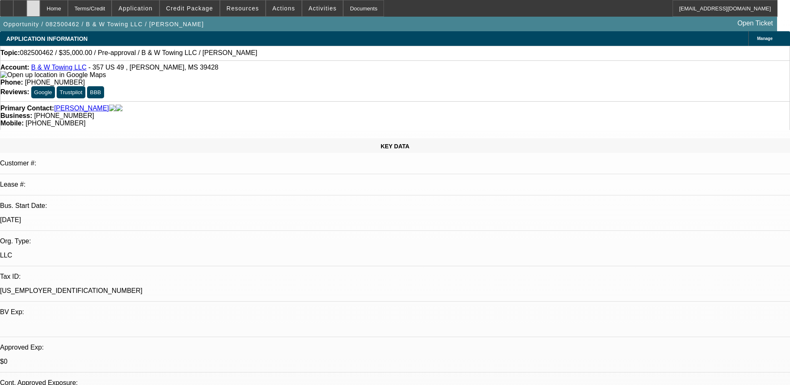
click at [40, 5] on div at bounding box center [33, 8] width 13 height 17
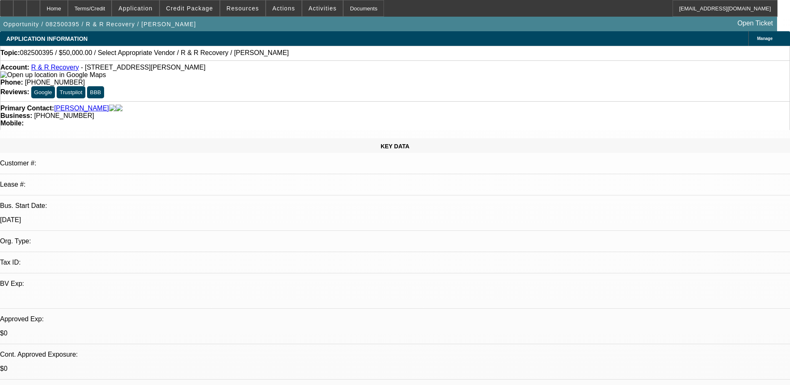
select select "0"
select select "2"
select select "0.1"
select select "4"
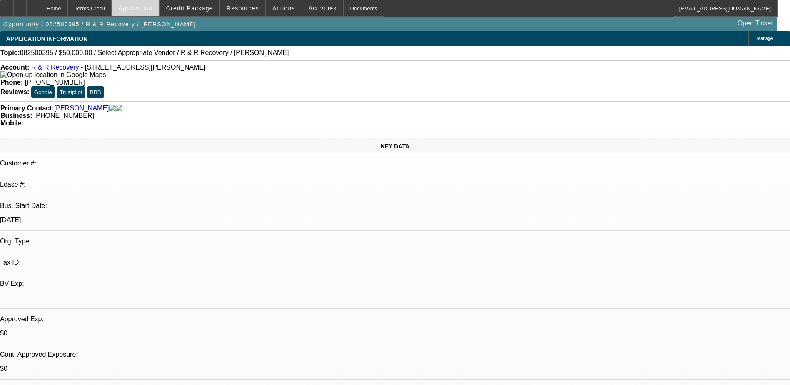
click at [152, 7] on span "Application" at bounding box center [135, 8] width 34 height 7
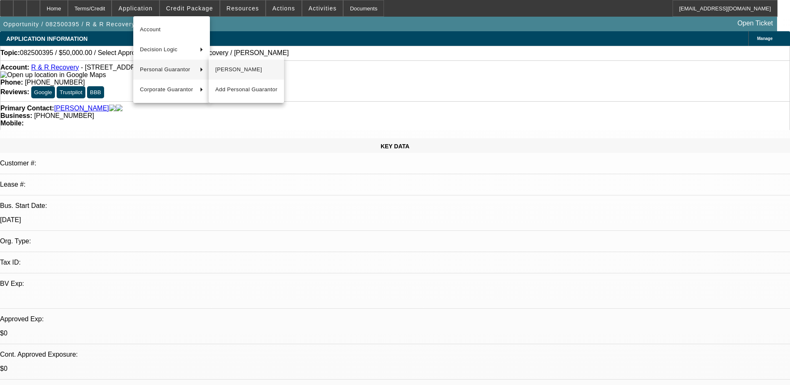
click at [243, 69] on span "Robert Ford" at bounding box center [246, 70] width 62 height 10
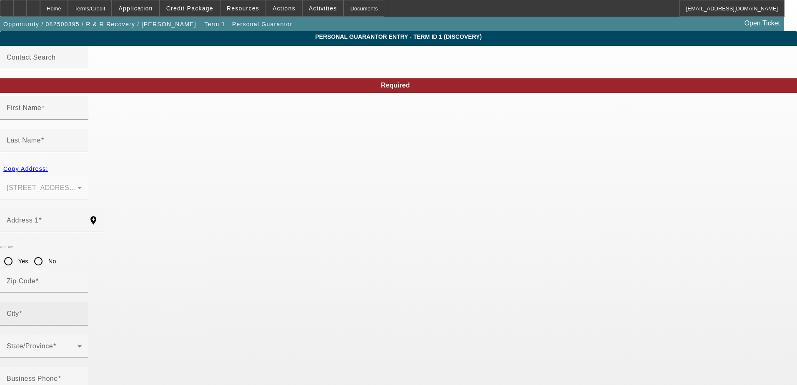
type input "Robert"
type input "Ford"
type input "308 S Sebastian"
radio input "true"
type input "72390"
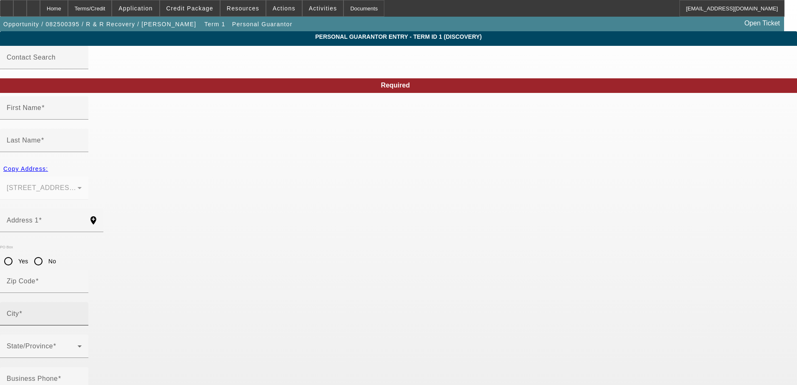
type input "West Helena"
type input "(870) 572-5974"
type input "100"
type input "431-13-6482"
type input "rfordauto@yahoo.com"
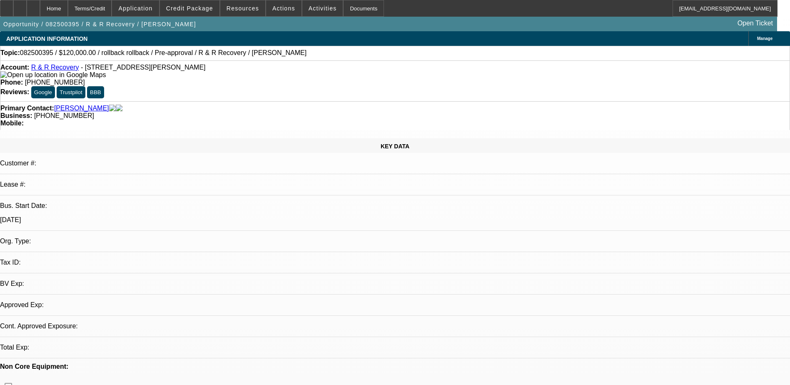
select select "0"
select select "2"
select select "0.1"
select select "4"
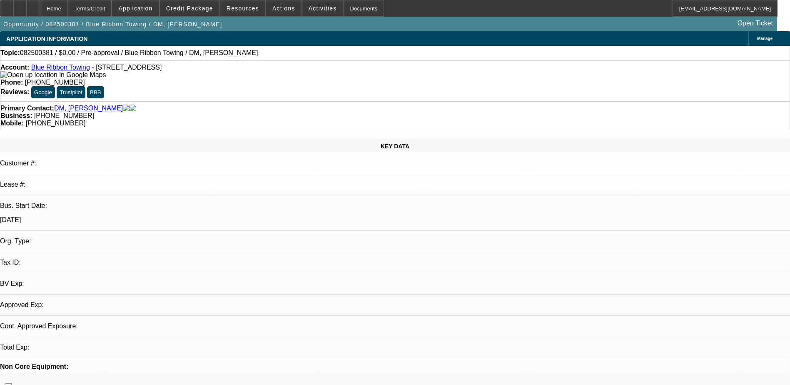
select select "0"
select select "2"
select select "0.1"
select select "4"
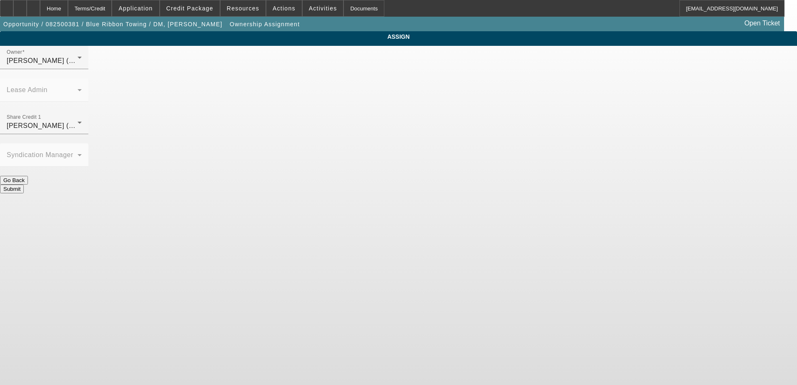
click at [77, 66] on div "Fredericks, Jack (Lvl 1)" at bounding box center [42, 61] width 71 height 10
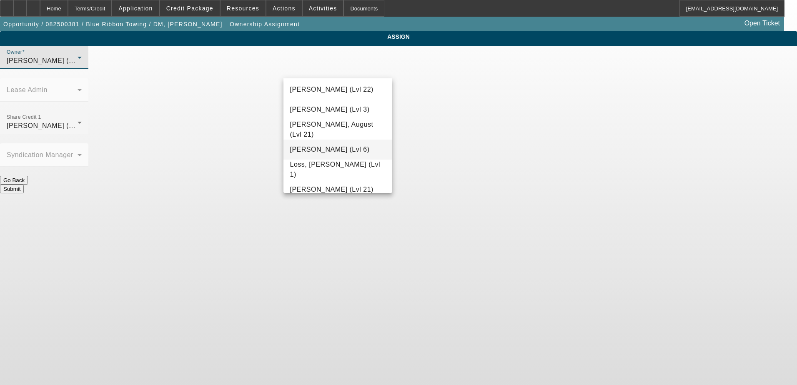
scroll to position [685, 0]
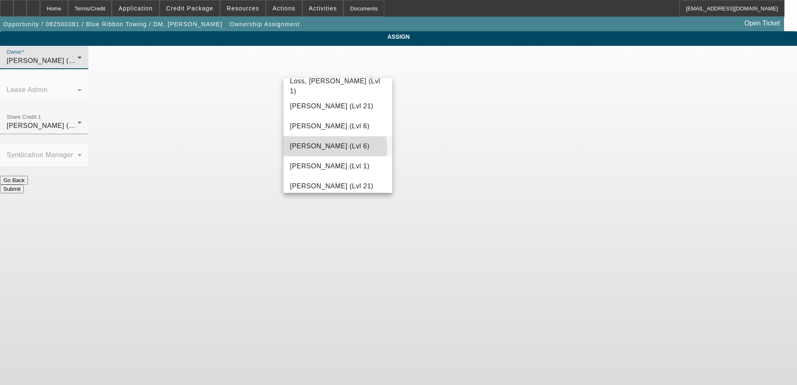
click at [332, 147] on span "Martell, Heath (Lvl 6)" at bounding box center [330, 146] width 80 height 10
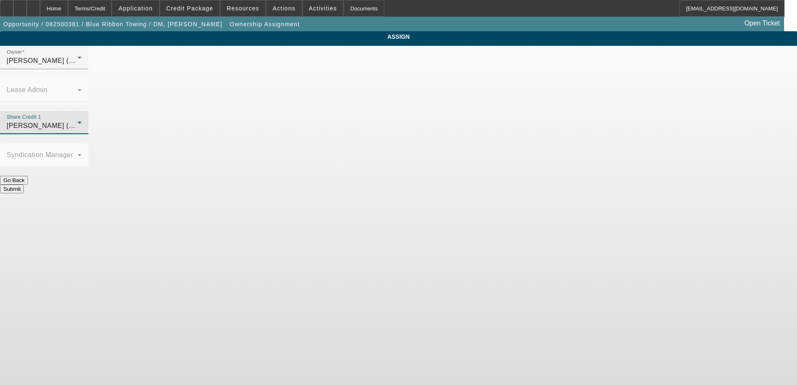
click at [86, 122] on span "Martell, Heath (Lvl 6)" at bounding box center [47, 125] width 80 height 7
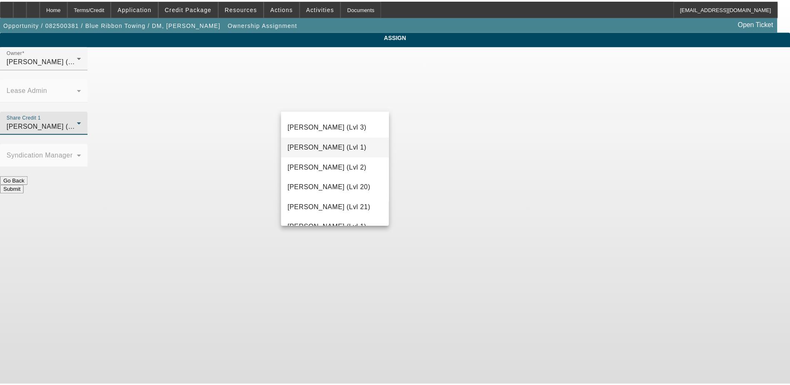
scroll to position [337, 0]
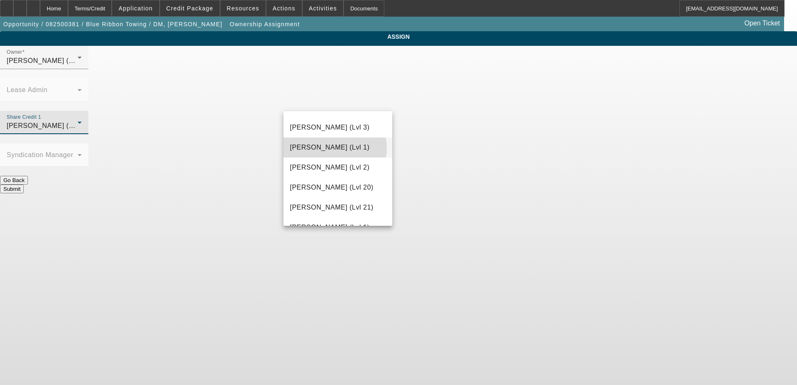
click at [330, 148] on span "Fredericks, Jack (Lvl 1)" at bounding box center [330, 147] width 80 height 10
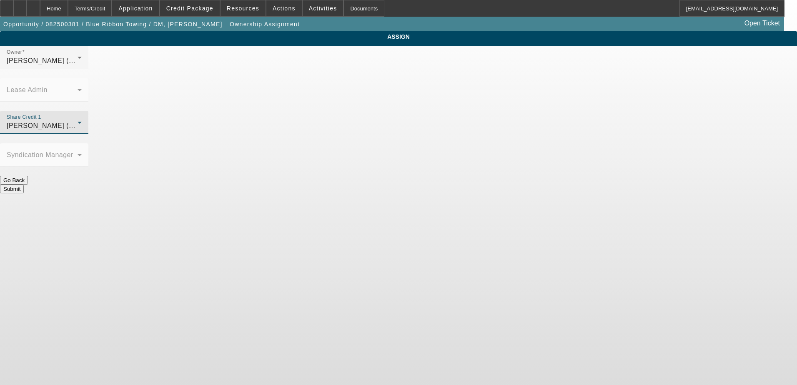
click at [24, 185] on button "Submit" at bounding box center [12, 189] width 24 height 9
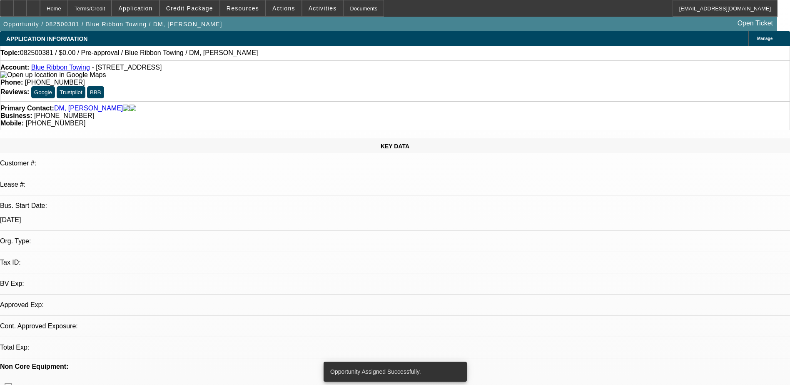
select select "0"
select select "2"
select select "0.1"
select select "4"
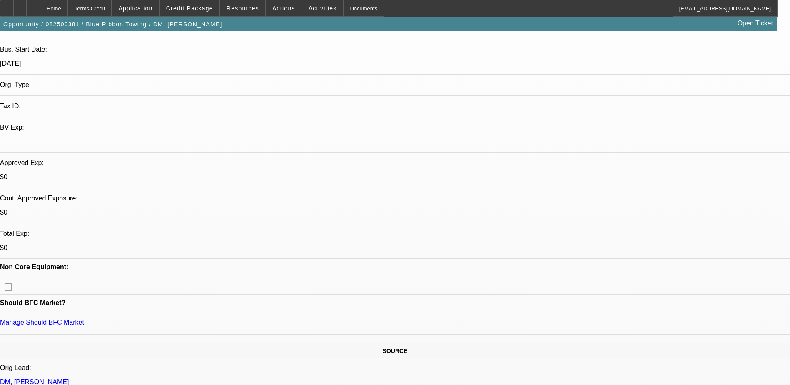
scroll to position [167, 0]
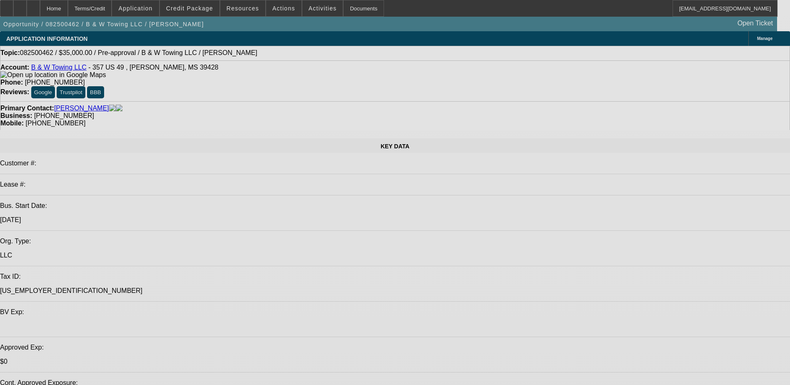
select select "0"
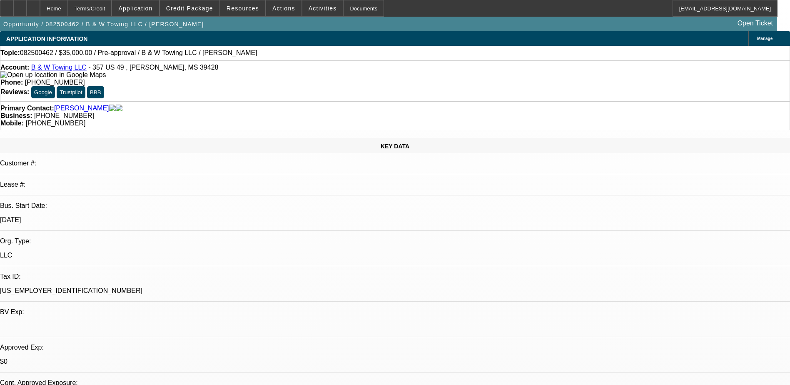
select select "2"
select select "0.1"
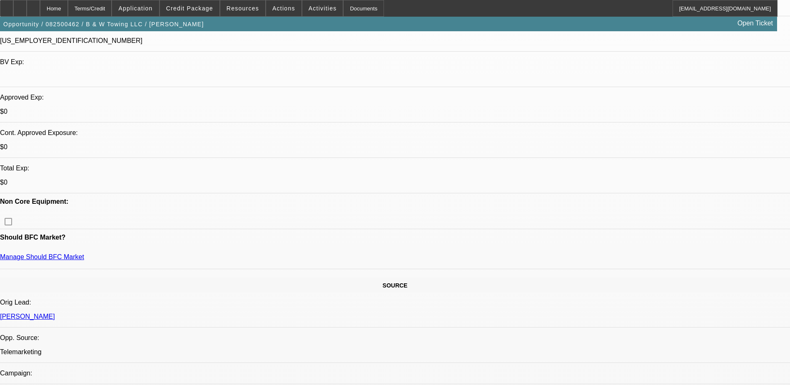
select select "1"
select select "2"
select select "4"
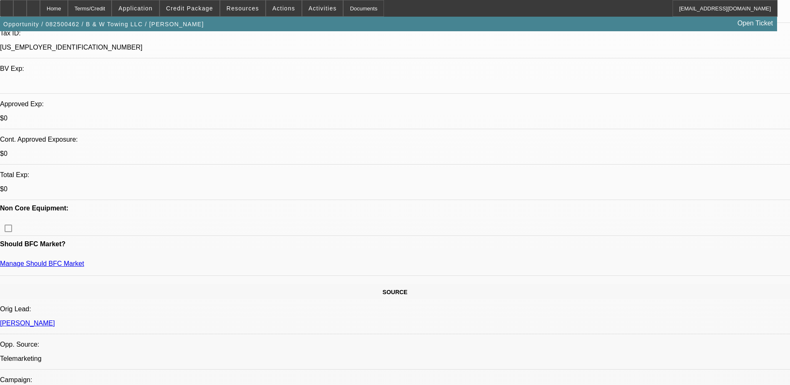
scroll to position [292, 0]
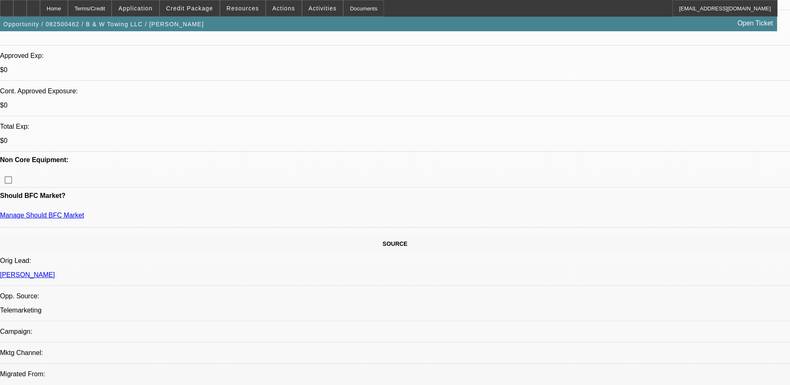
drag, startPoint x: 381, startPoint y: 310, endPoint x: 364, endPoint y: 310, distance: 17.5
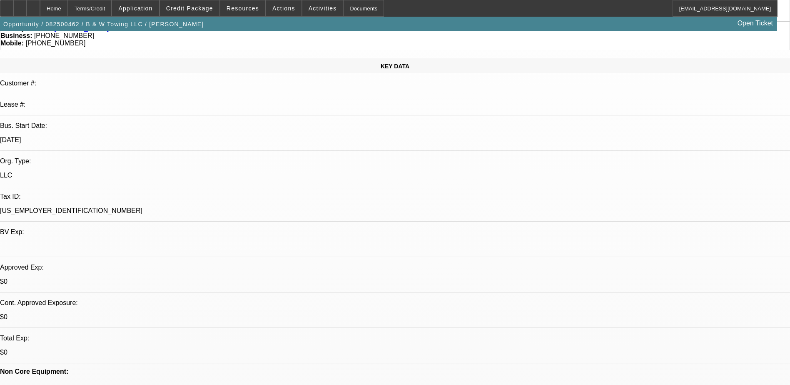
scroll to position [83, 0]
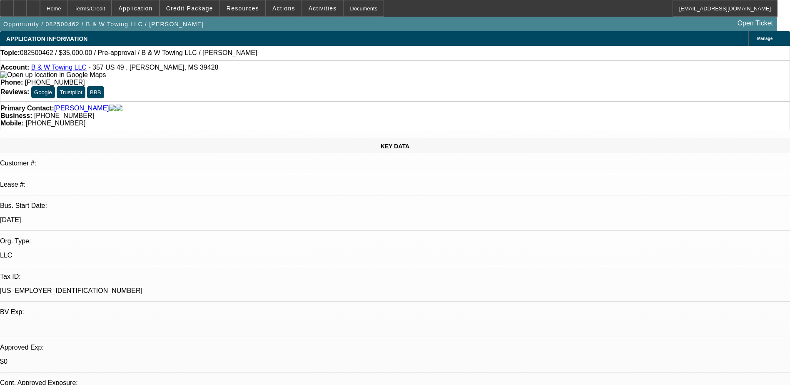
select select "0"
select select "2"
select select "0.1"
select select "4"
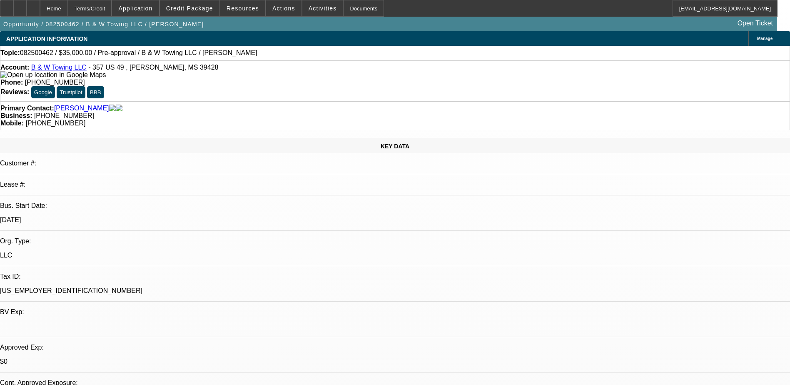
scroll to position [83, 0]
